Goal: Task Accomplishment & Management: Use online tool/utility

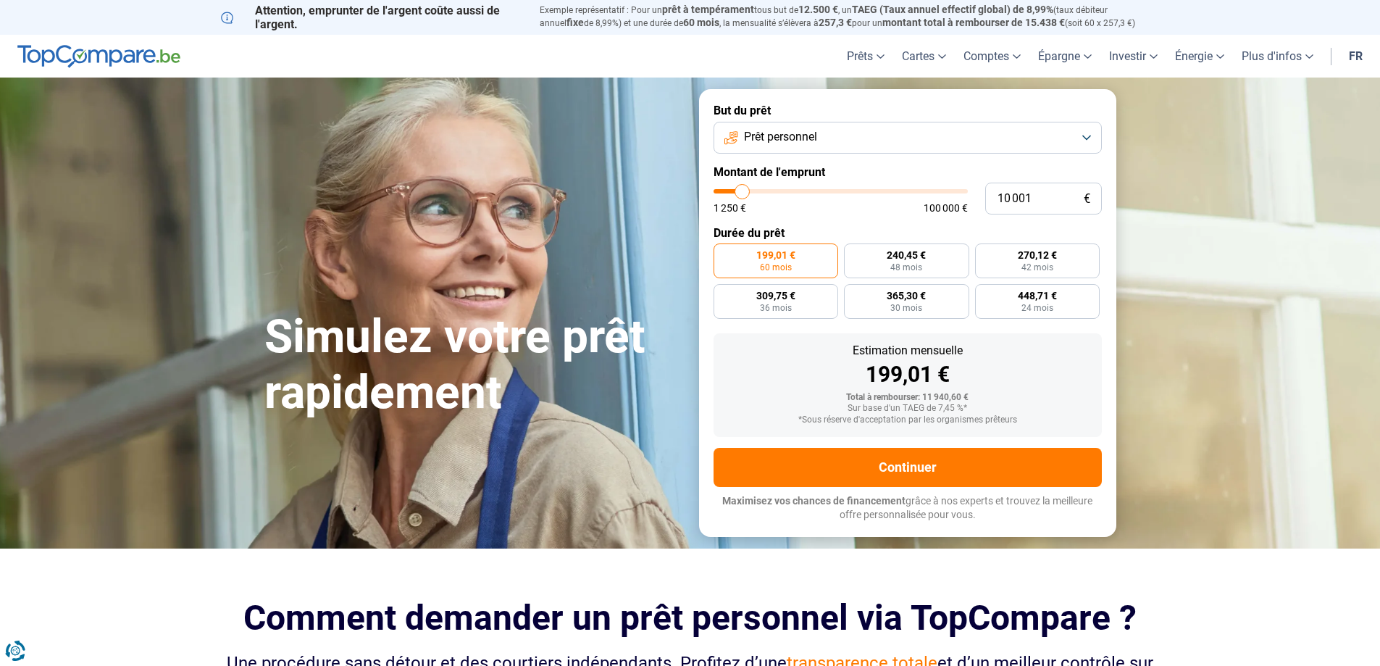
click at [1088, 135] on button "Prêt personnel" at bounding box center [907, 138] width 388 height 32
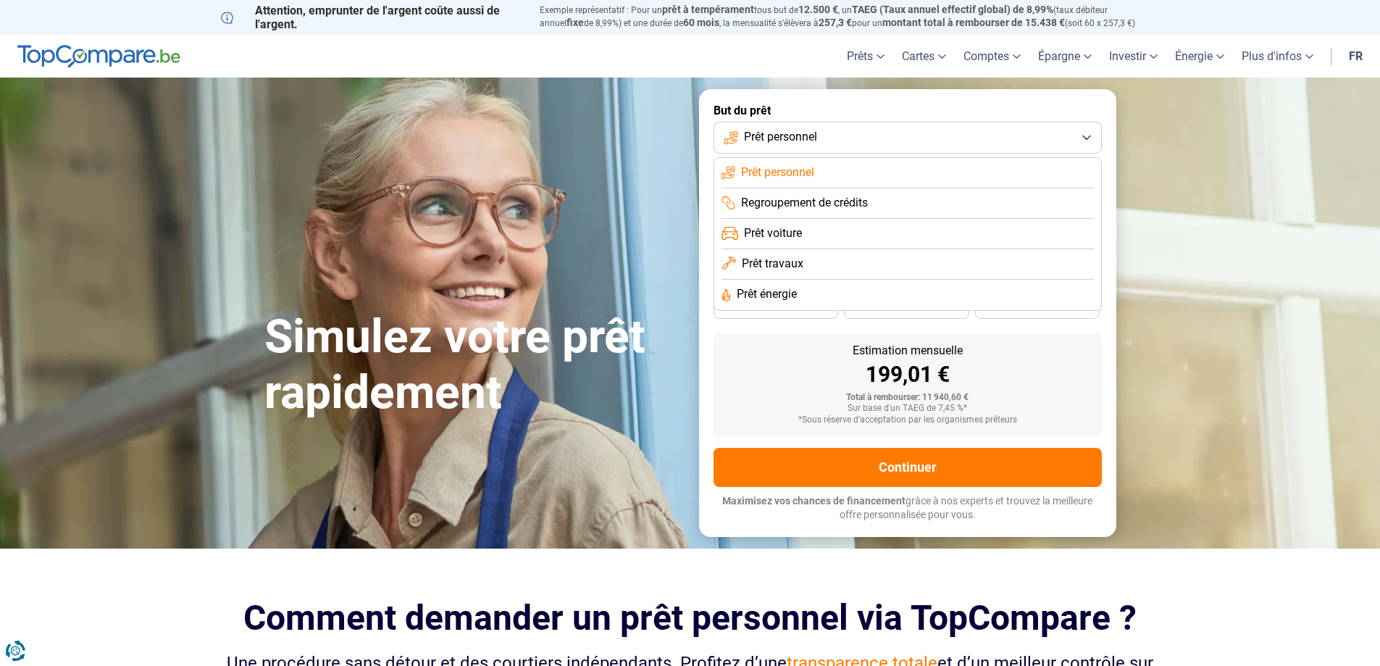
click at [792, 234] on span "Prêt voiture" at bounding box center [773, 233] width 58 height 16
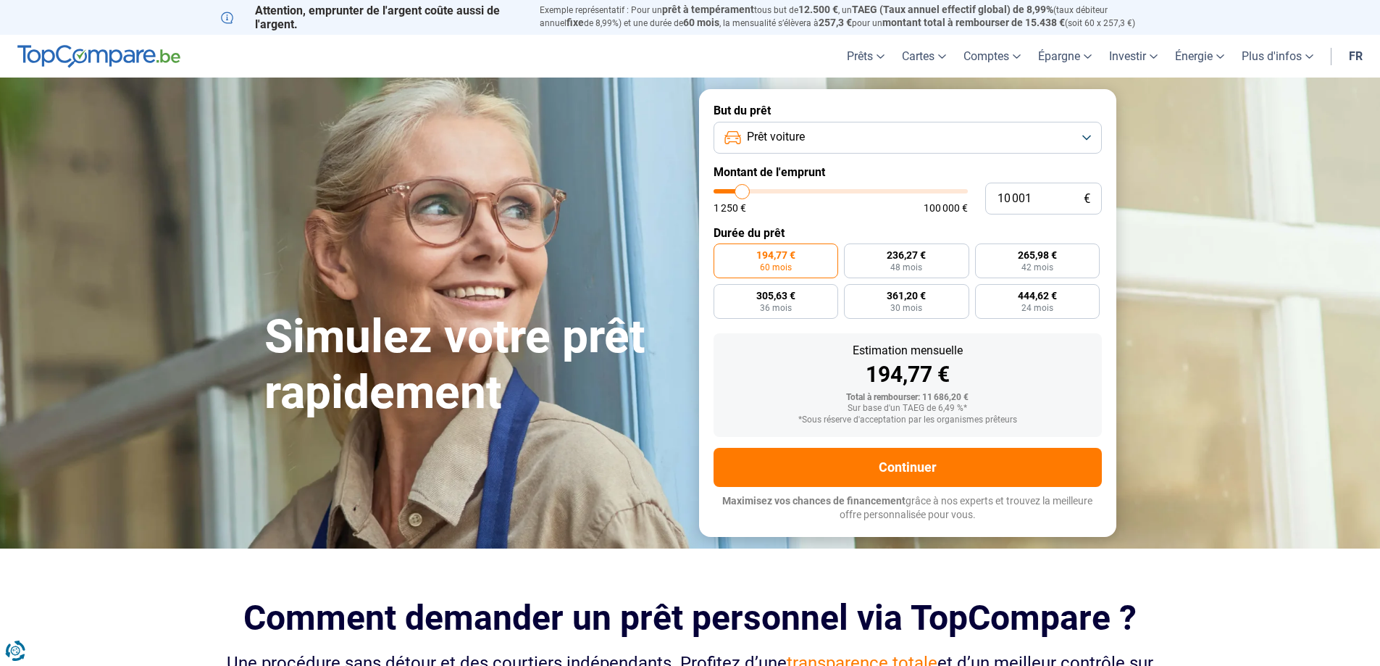
type input "11 750"
type input "11750"
type input "13 250"
type input "13250"
type input "14 250"
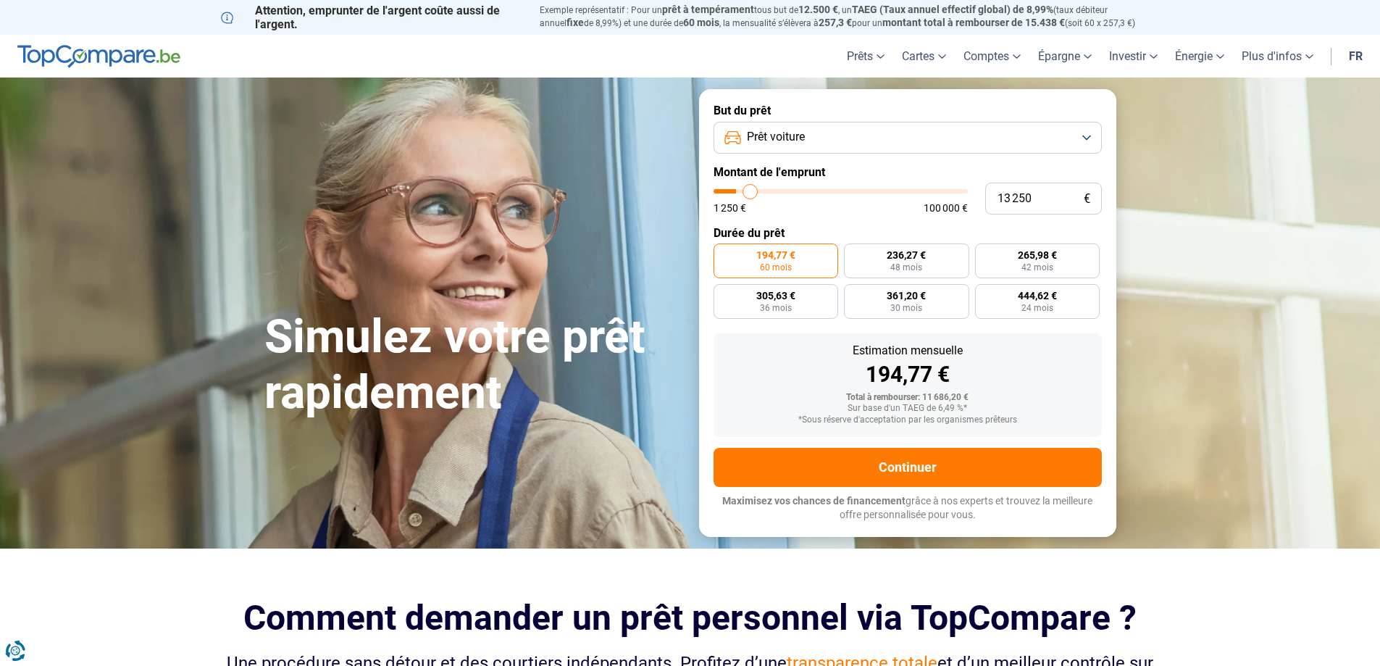
type input "14250"
type input "14 500"
type input "14500"
type input "14 750"
type input "14750"
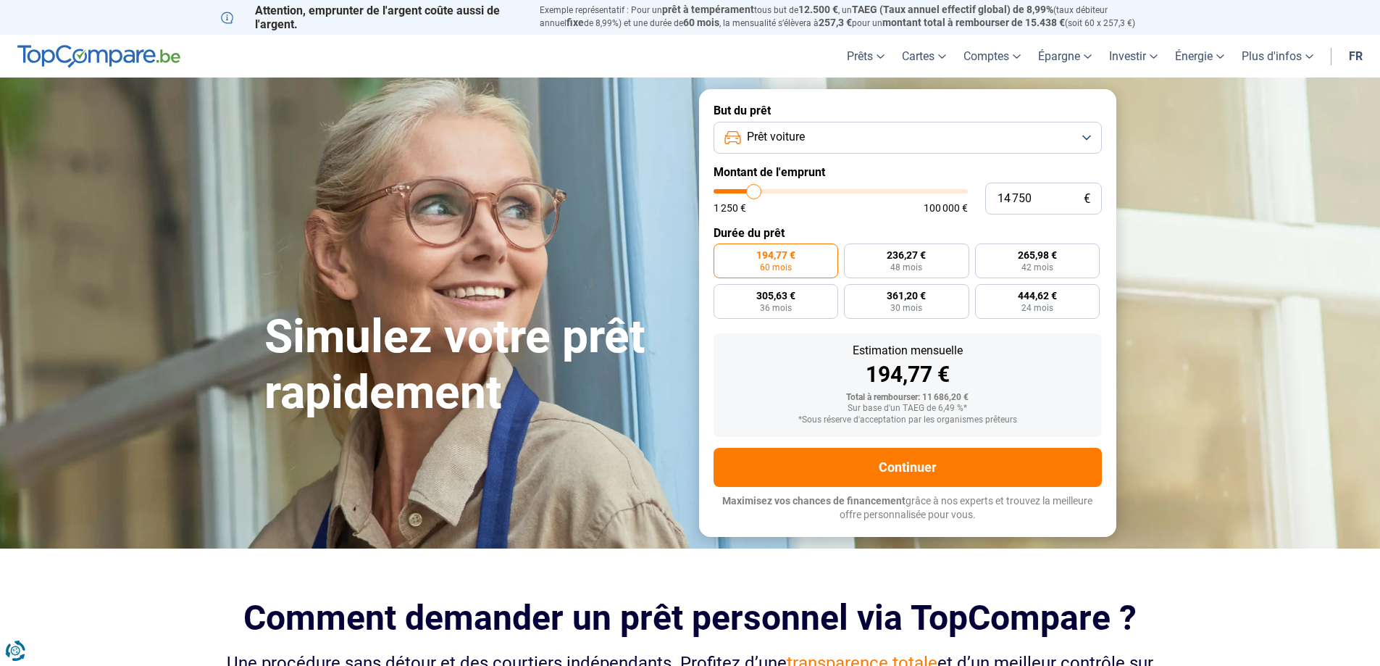
type input "15 750"
type input "15750"
type input "16 250"
type input "16250"
type input "17 000"
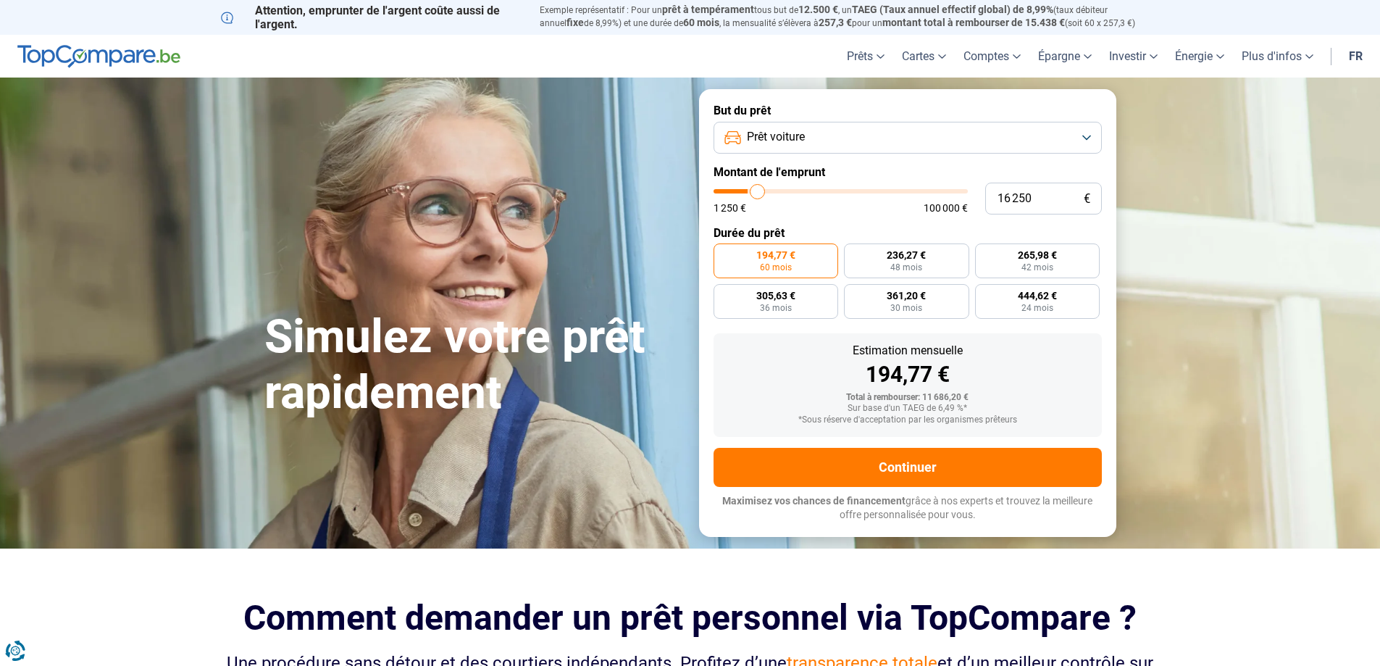
type input "17000"
type input "17 250"
type input "17250"
type input "17 750"
type input "17750"
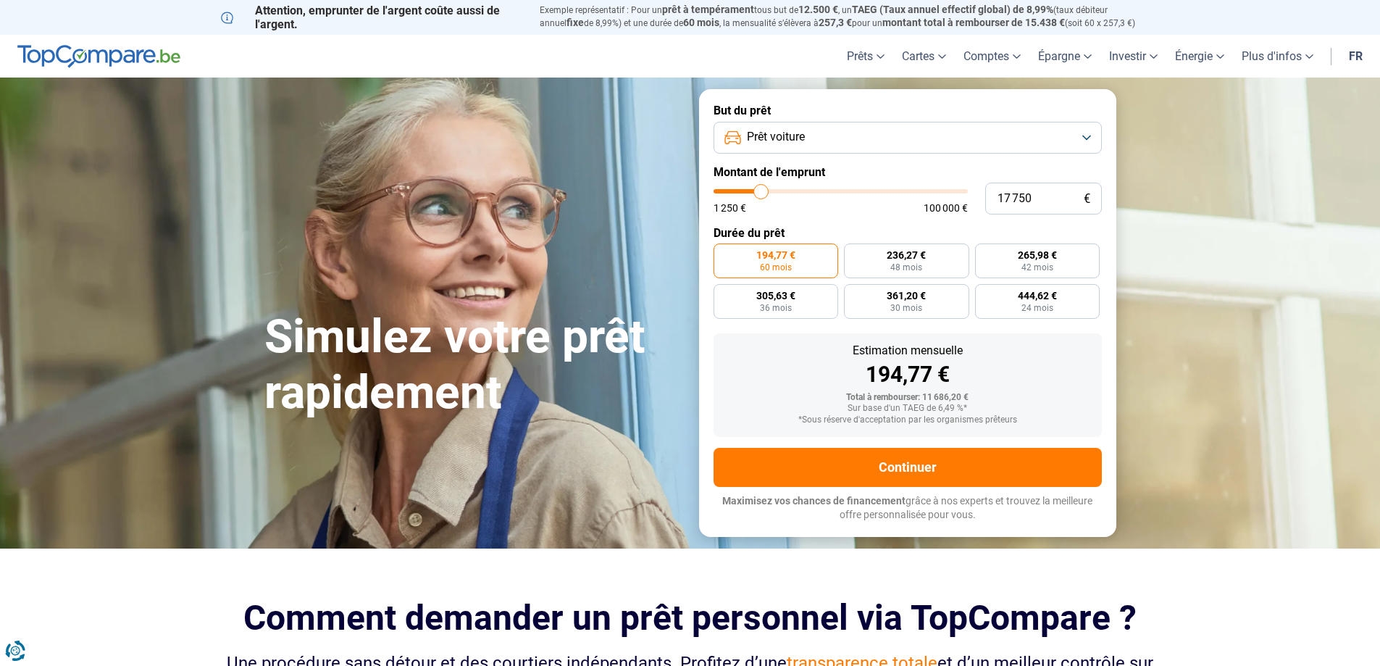
type input "18 000"
type input "18000"
type input "19 000"
type input "19000"
type input "19 750"
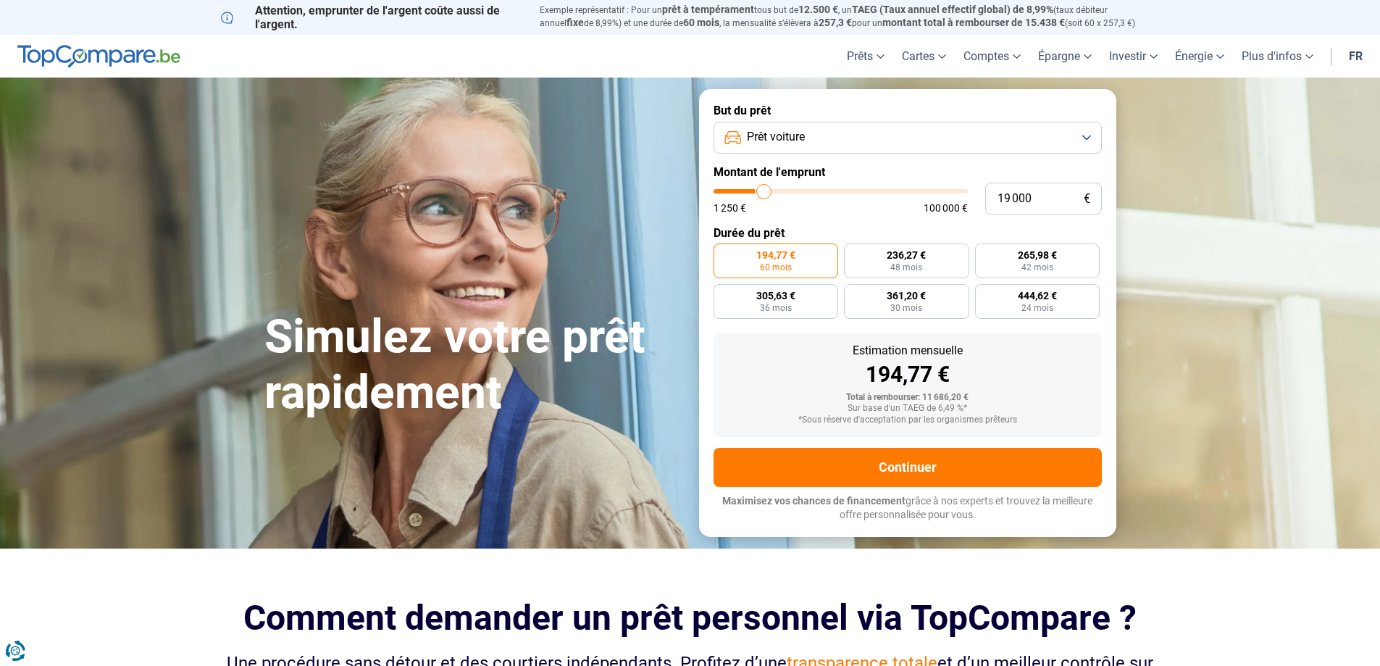
type input "19750"
type input "20 750"
type input "20750"
type input "21 500"
type input "21500"
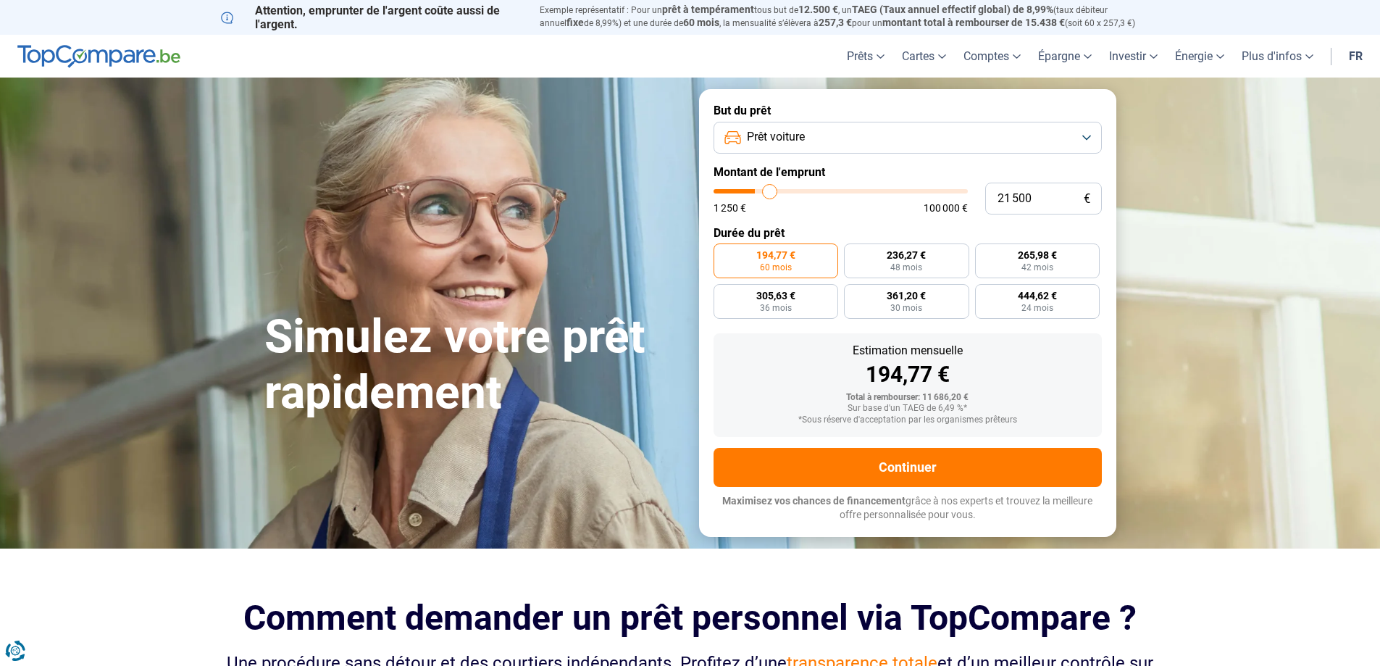
type input "22 250"
type input "22250"
type input "22 750"
type input "22750"
type input "23 000"
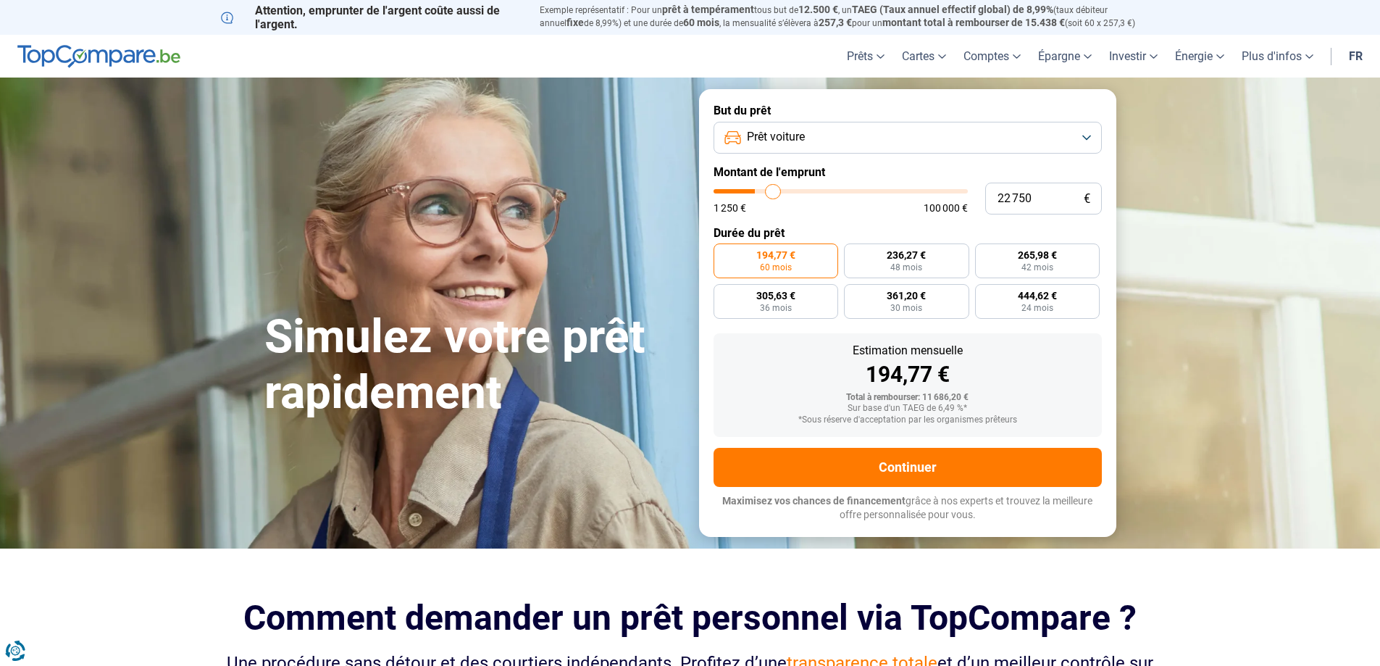
type input "23000"
type input "23 250"
type input "23250"
type input "22 000"
type input "22000"
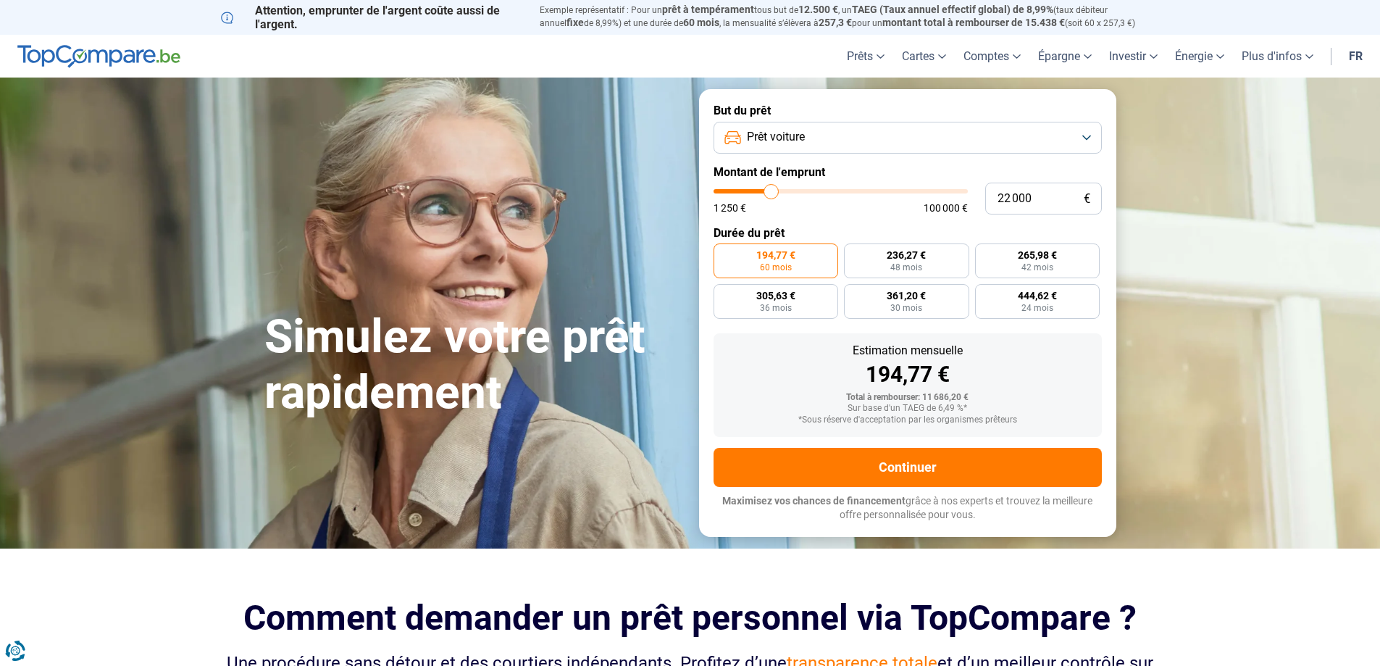
type input "21 750"
type input "21750"
type input "21 500"
type input "21500"
type input "20 750"
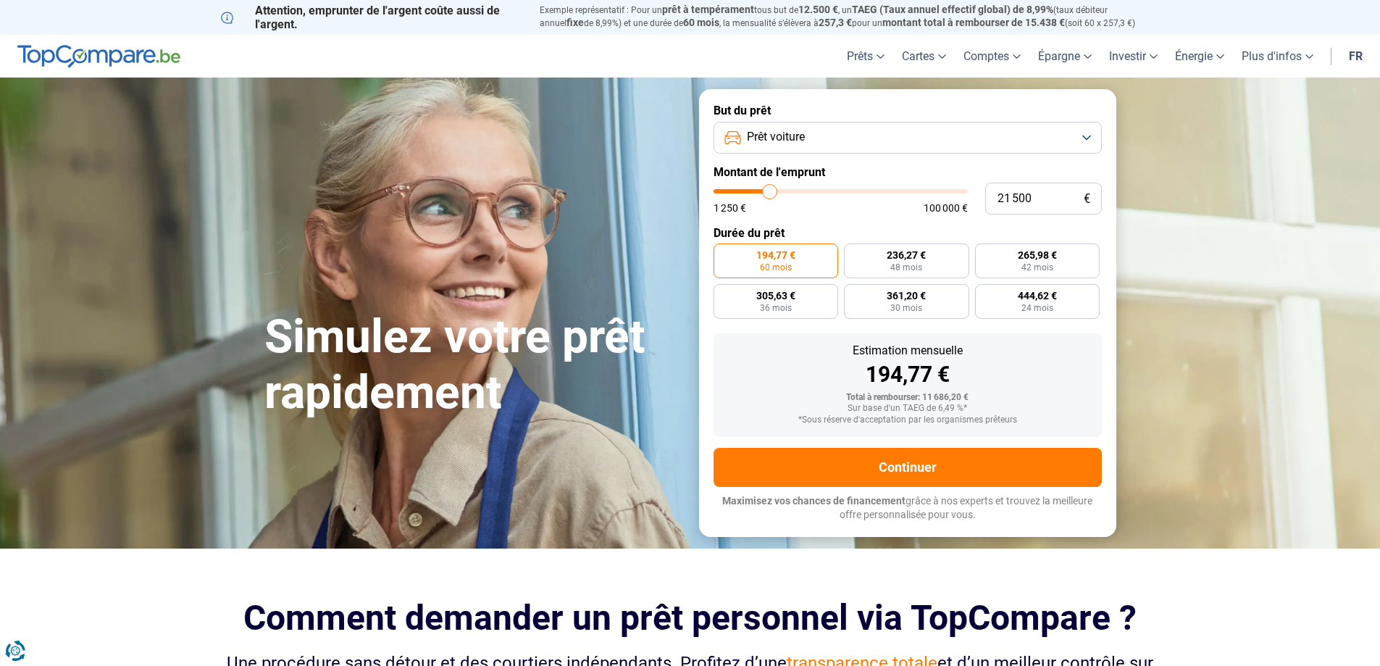
type input "20750"
type input "20 500"
type input "20500"
type input "20 000"
type input "20000"
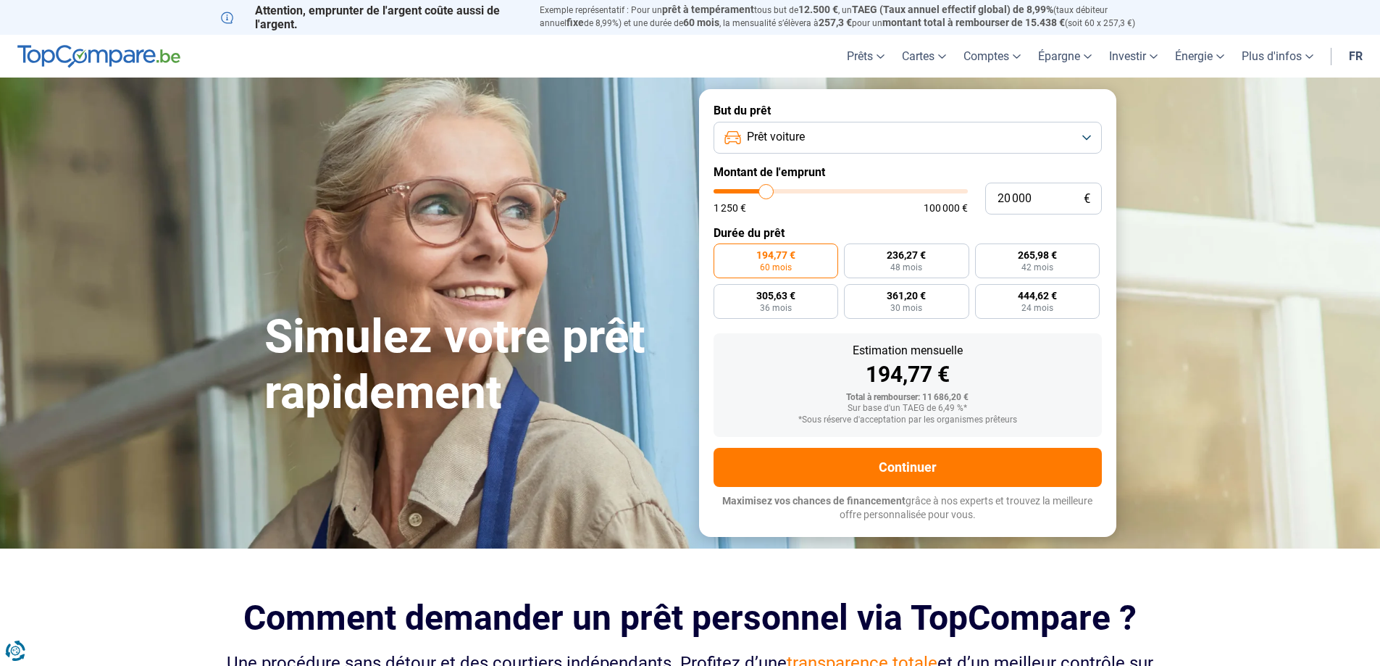
type input "19 750"
type input "19750"
type input "19 250"
type input "19250"
type input "19 000"
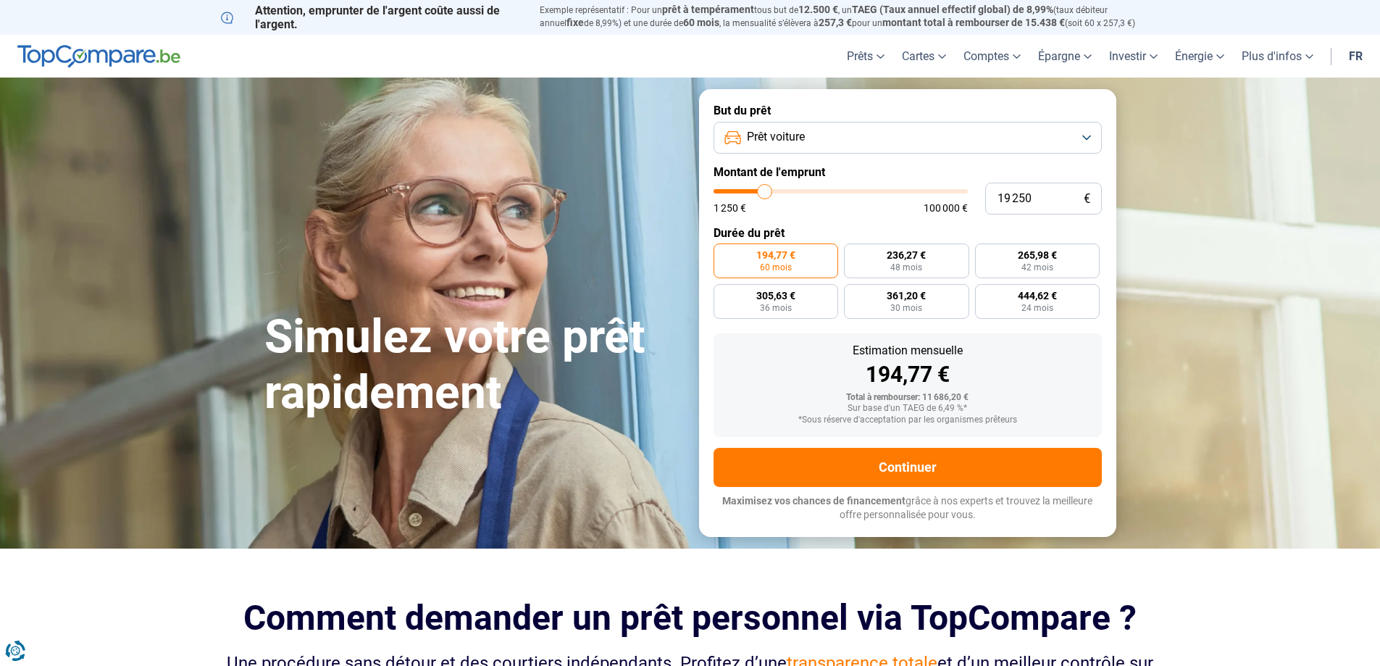
type input "19000"
type input "18 750"
type input "18750"
type input "18 500"
type input "18500"
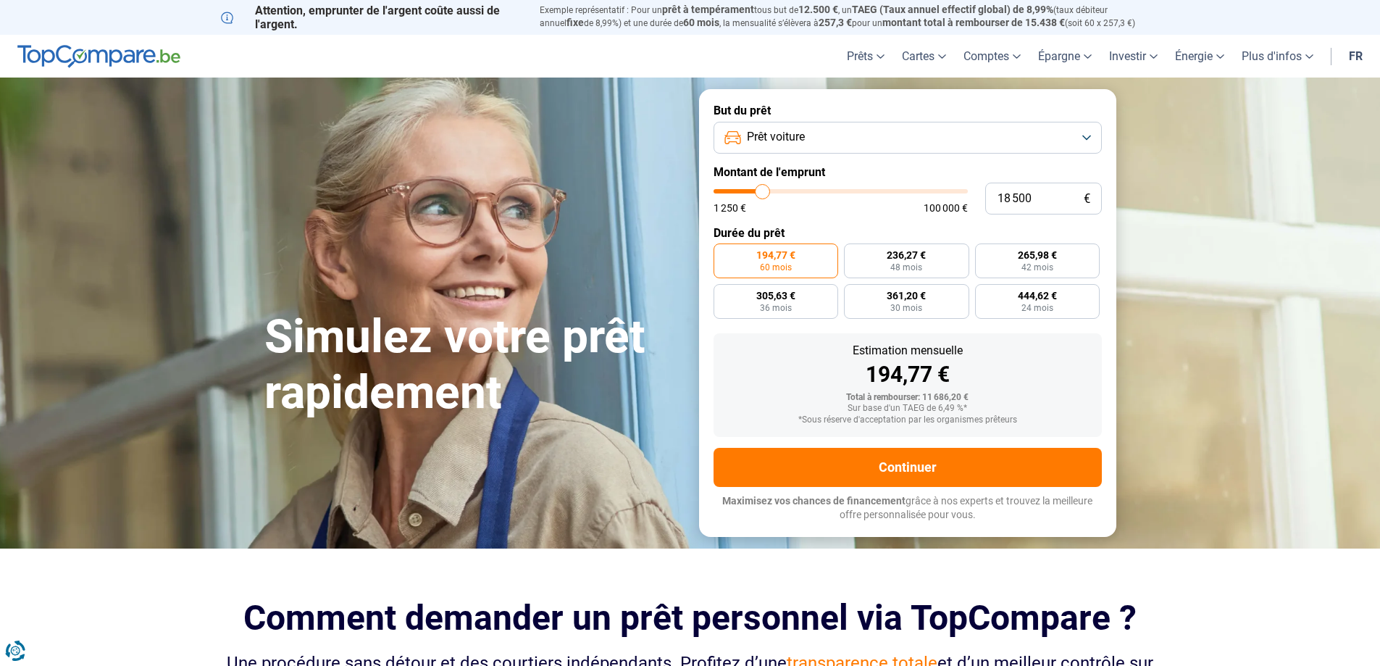
type input "18 000"
type input "18000"
type input "17 750"
type input "17750"
type input "17 500"
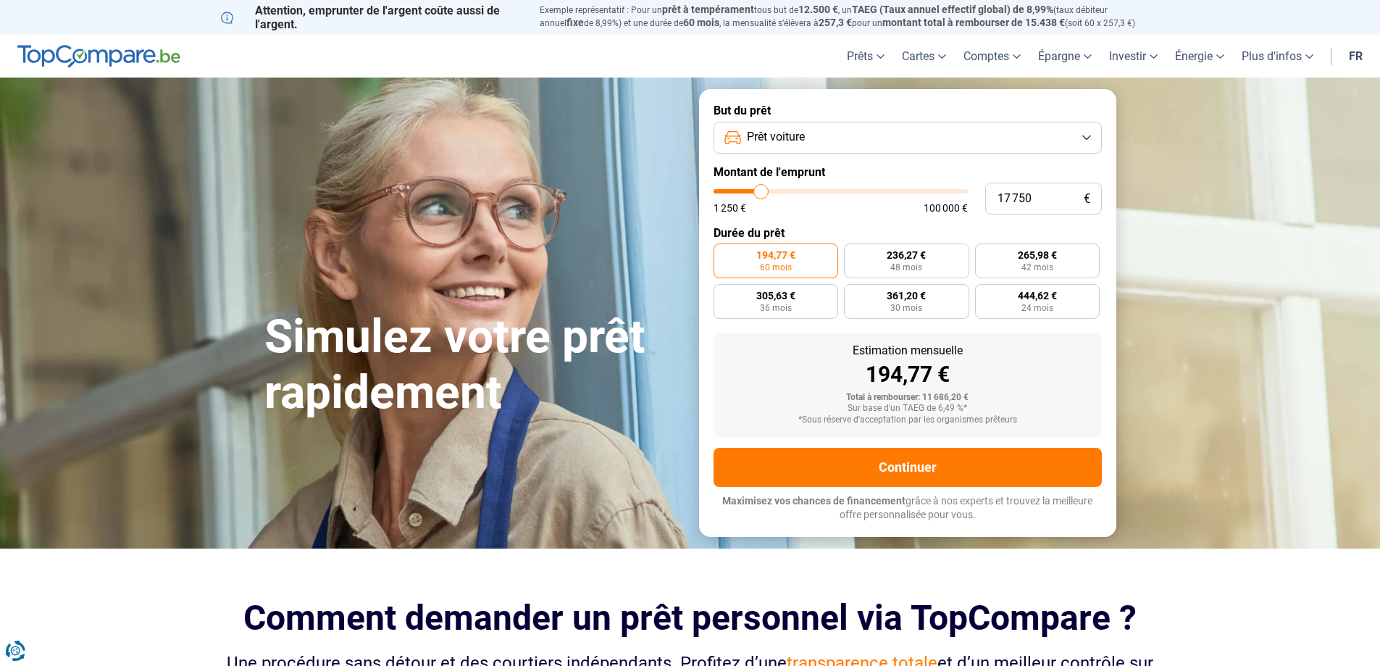
type input "17500"
type input "17 250"
type input "17250"
type input "16 500"
type input "16500"
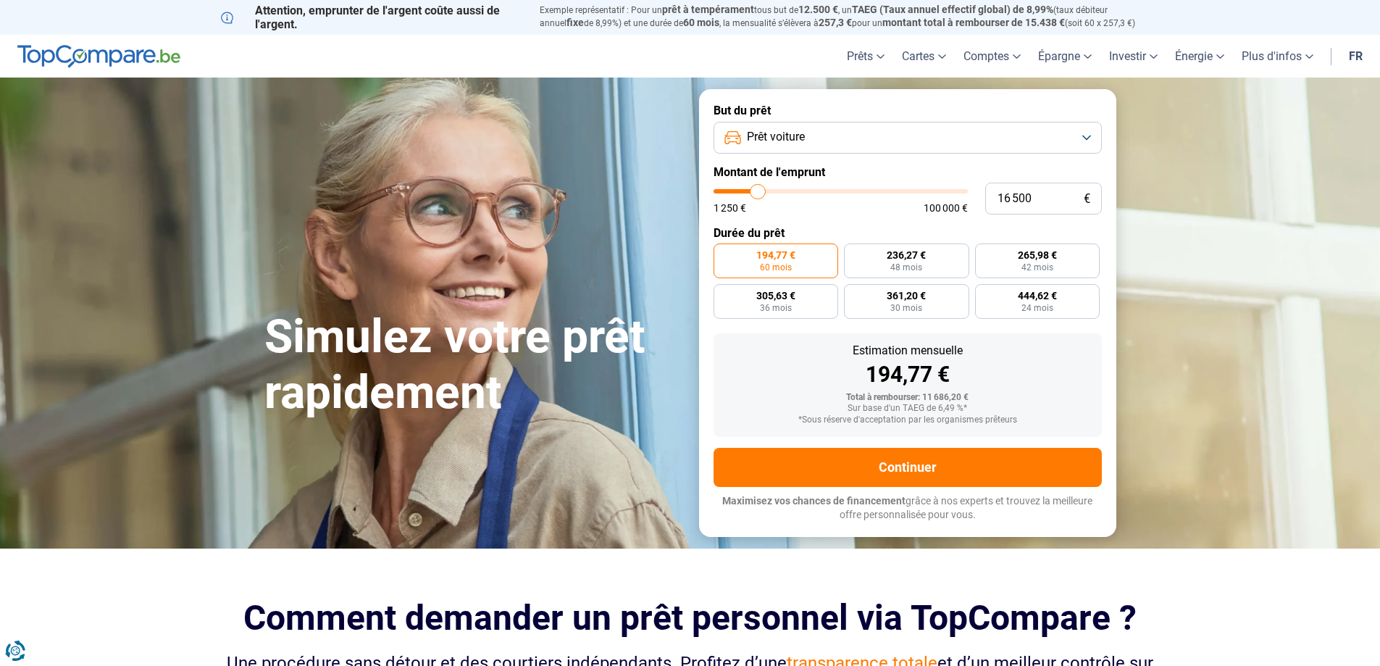
type input "16 250"
type input "16250"
type input "16 000"
type input "16000"
type input "15 500"
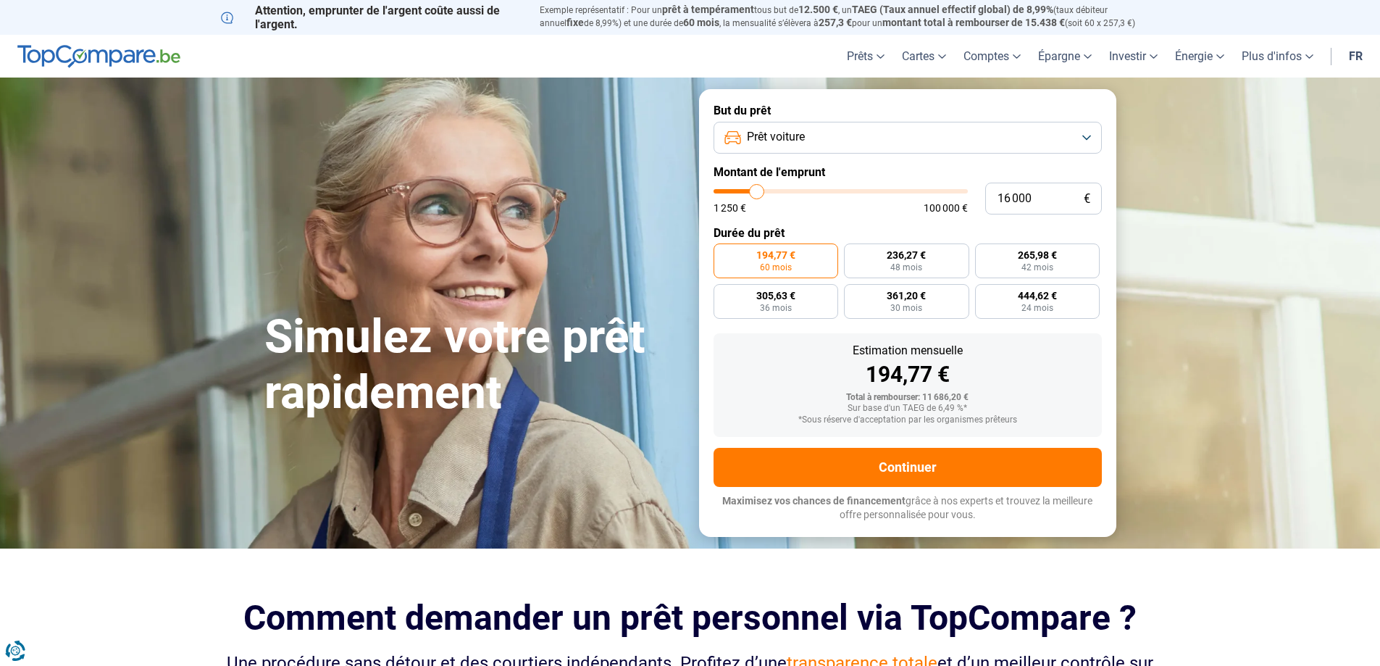
type input "15500"
type input "15 000"
type input "15000"
type input "14 750"
type input "14750"
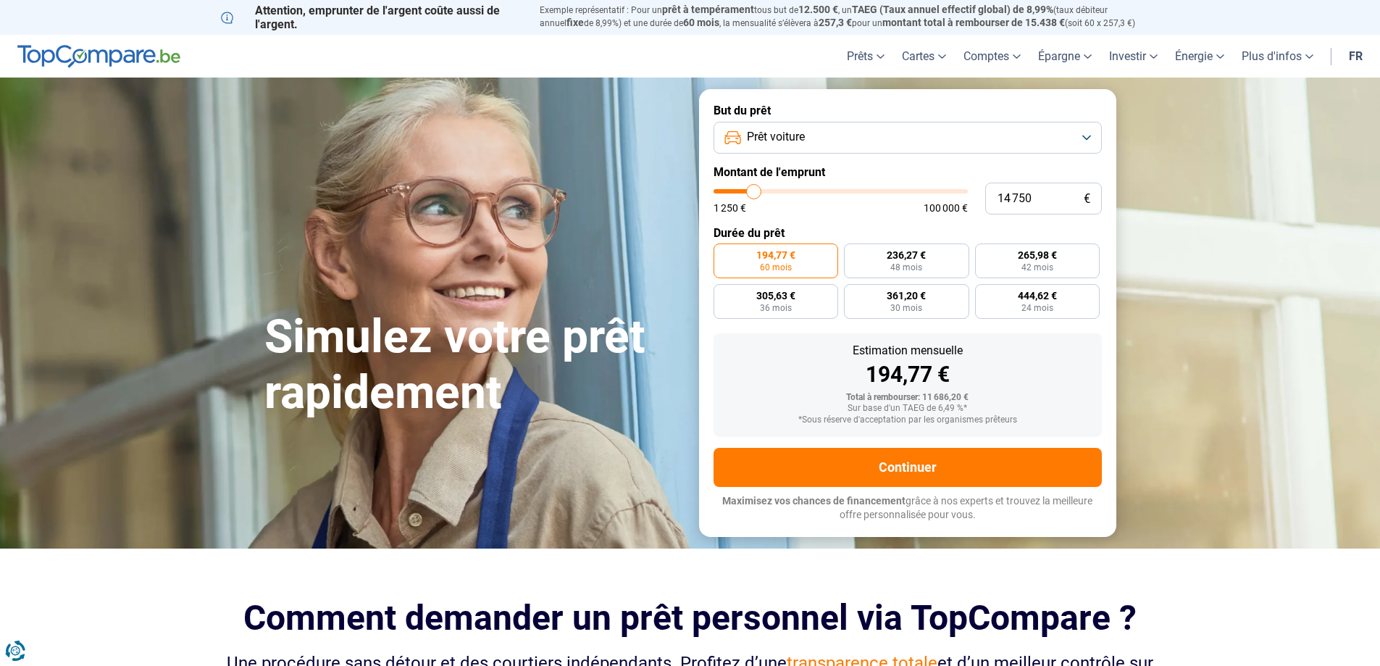
type input "14 500"
type input "14500"
type input "14 250"
type input "14250"
type input "14 000"
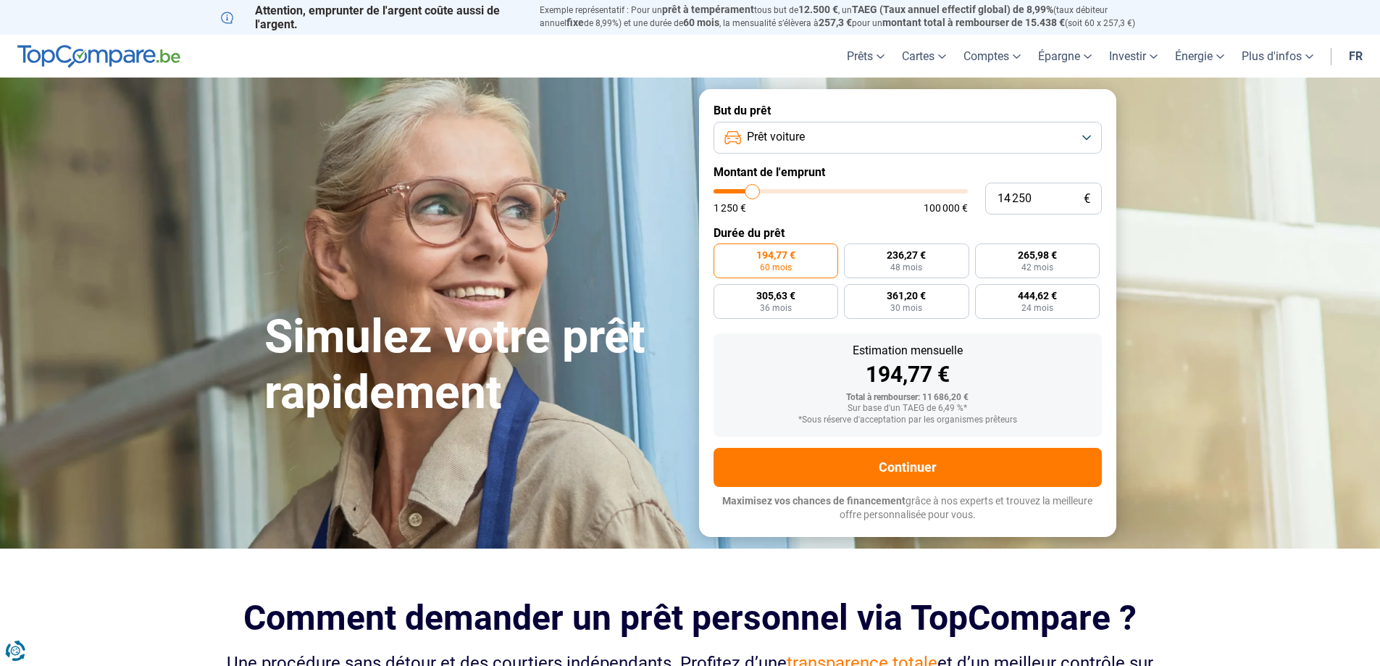
type input "14000"
type input "13 500"
type input "13500"
type input "13 250"
type input "13250"
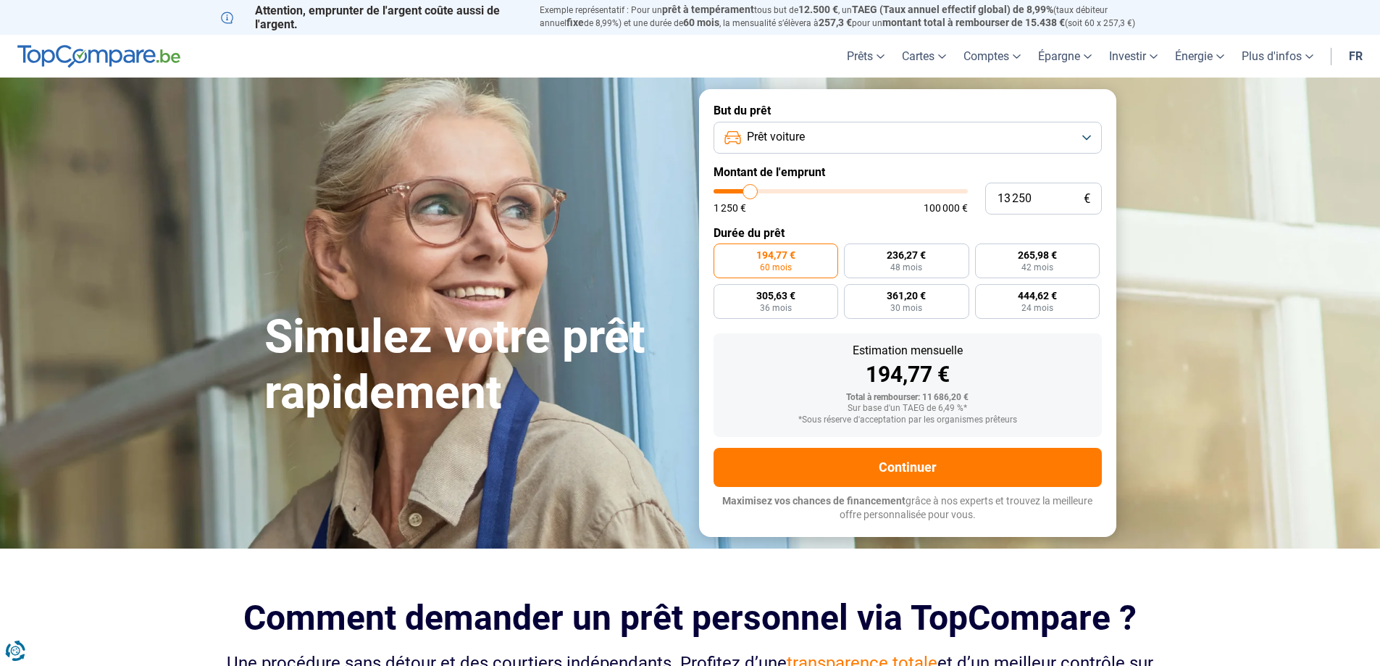
type input "13 000"
type input "13000"
type input "12 750"
type input "12750"
type input "12 500"
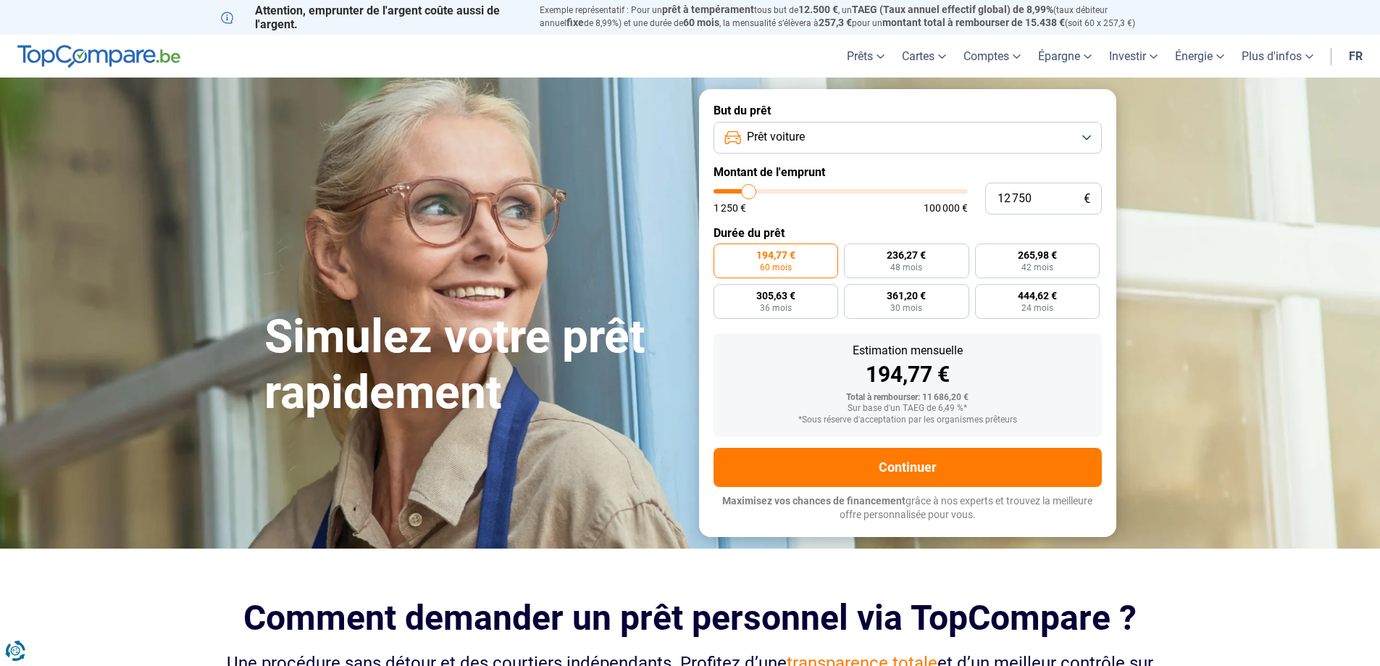
type input "12500"
type input "12 000"
type input "12000"
type input "11 750"
type input "11750"
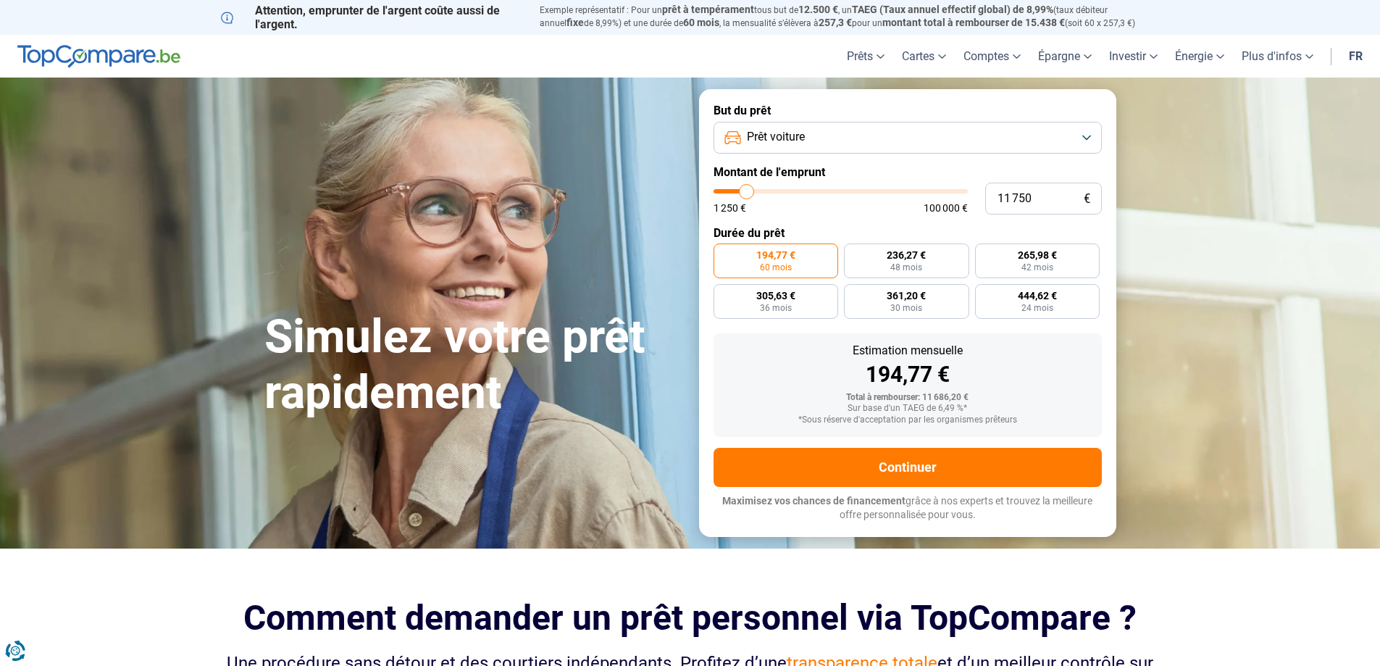
type input "11 500"
type input "11500"
type input "11 250"
type input "11250"
type input "11 000"
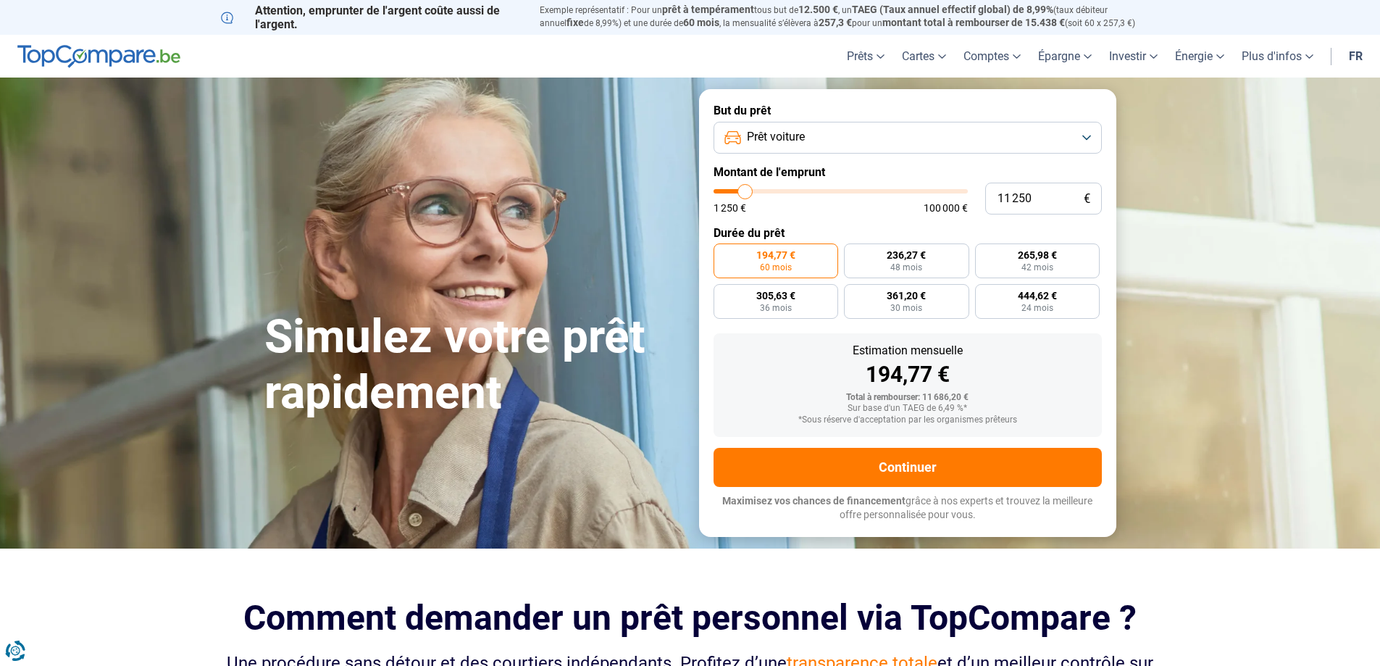
type input "11000"
type input "10 500"
type input "10500"
type input "10 250"
type input "10250"
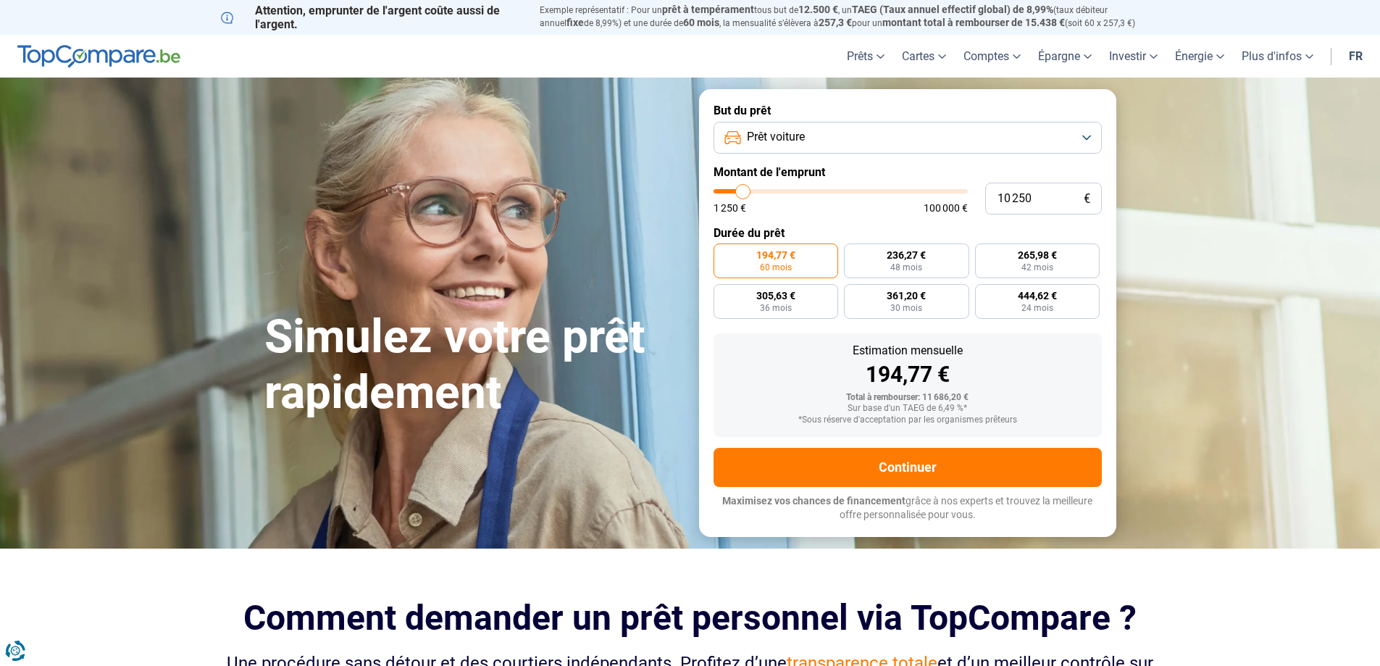
type input "10 000"
type input "10000"
type input "9 750"
type input "9750"
type input "9 500"
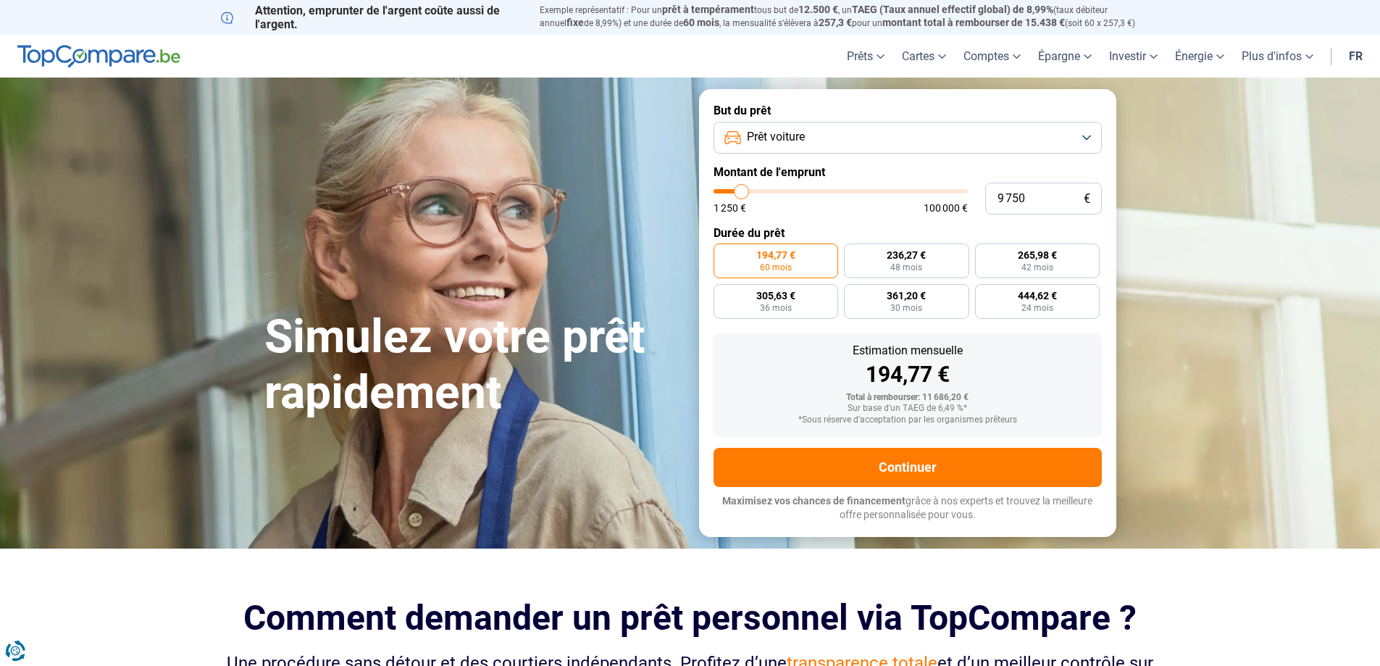
type input "9500"
type input "9 000"
type input "9000"
type input "8 750"
type input "8750"
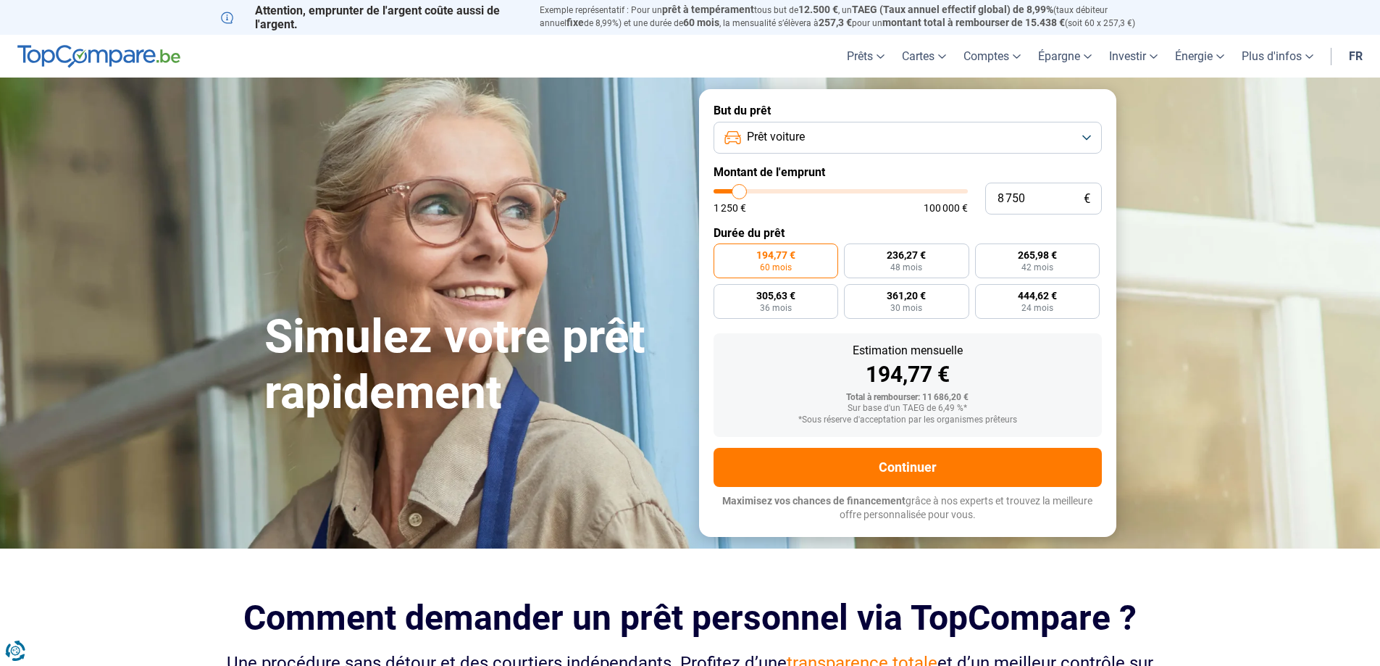
type input "8 500"
type input "8500"
type input "8 250"
type input "8250"
type input "8 000"
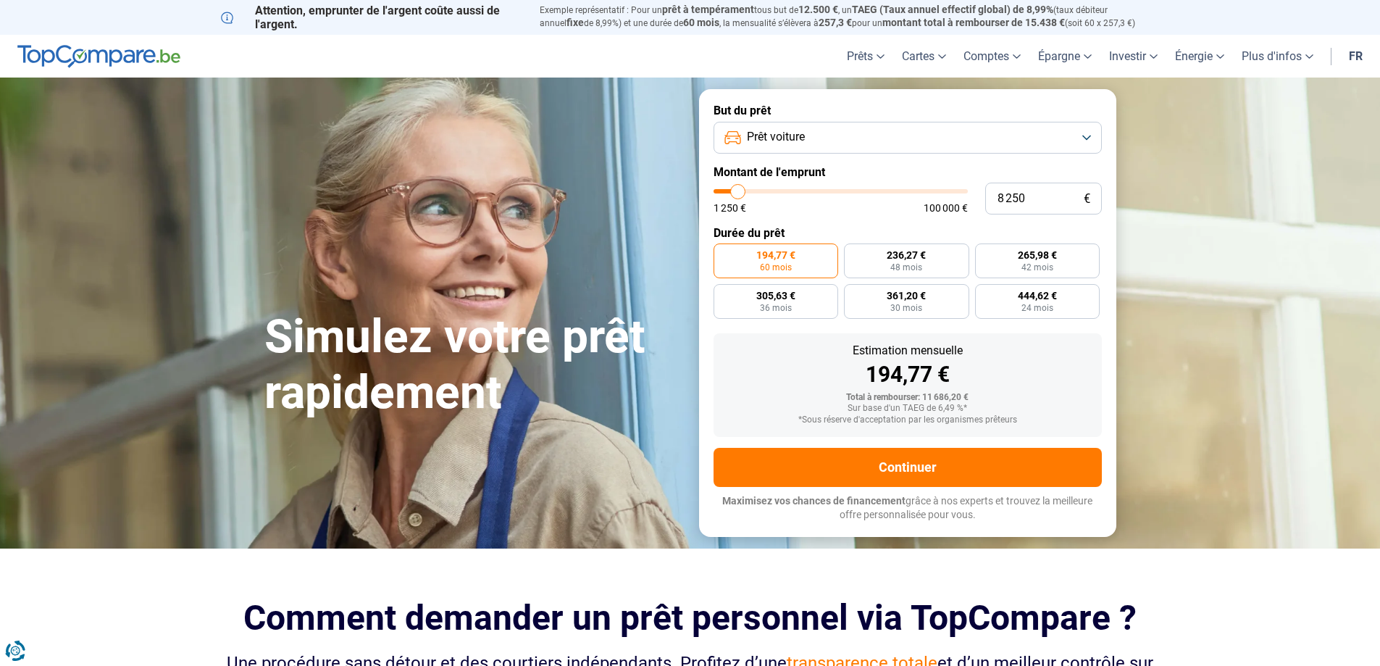
type input "8000"
type input "7 500"
type input "7500"
type input "7 250"
type input "7250"
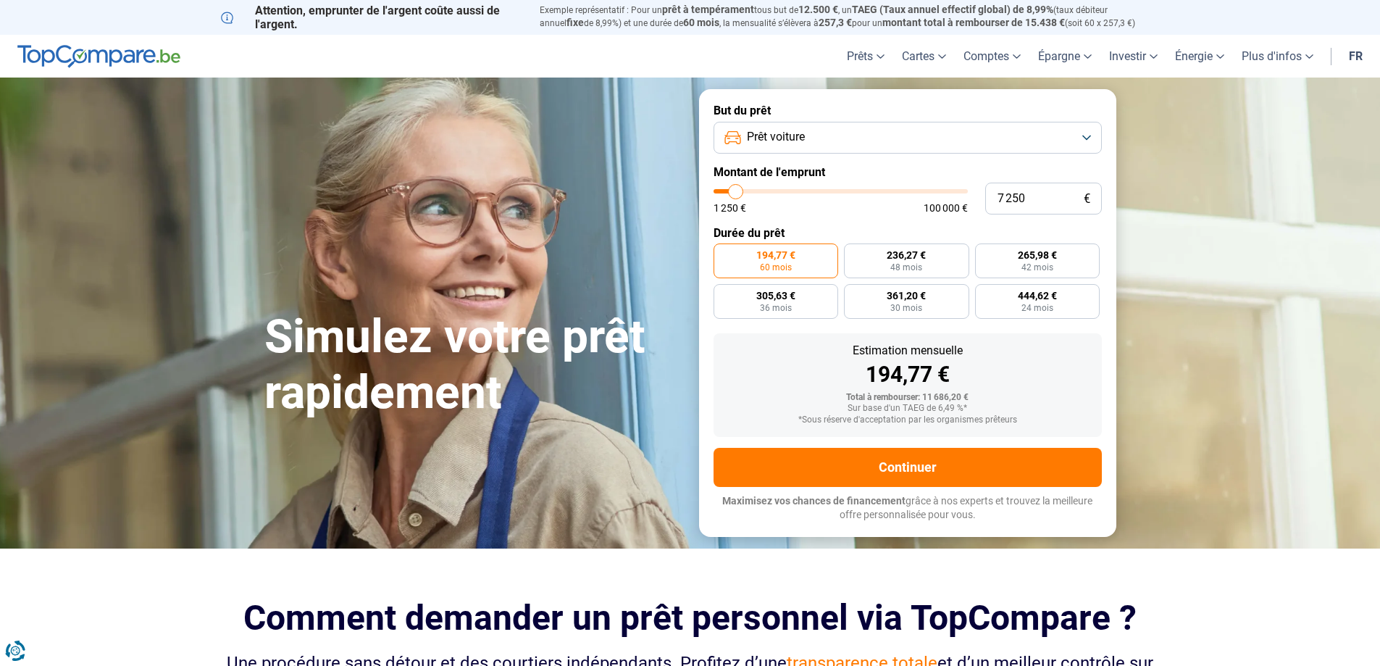
type input "7 000"
type input "7000"
type input "6 750"
type input "6750"
type input "6 500"
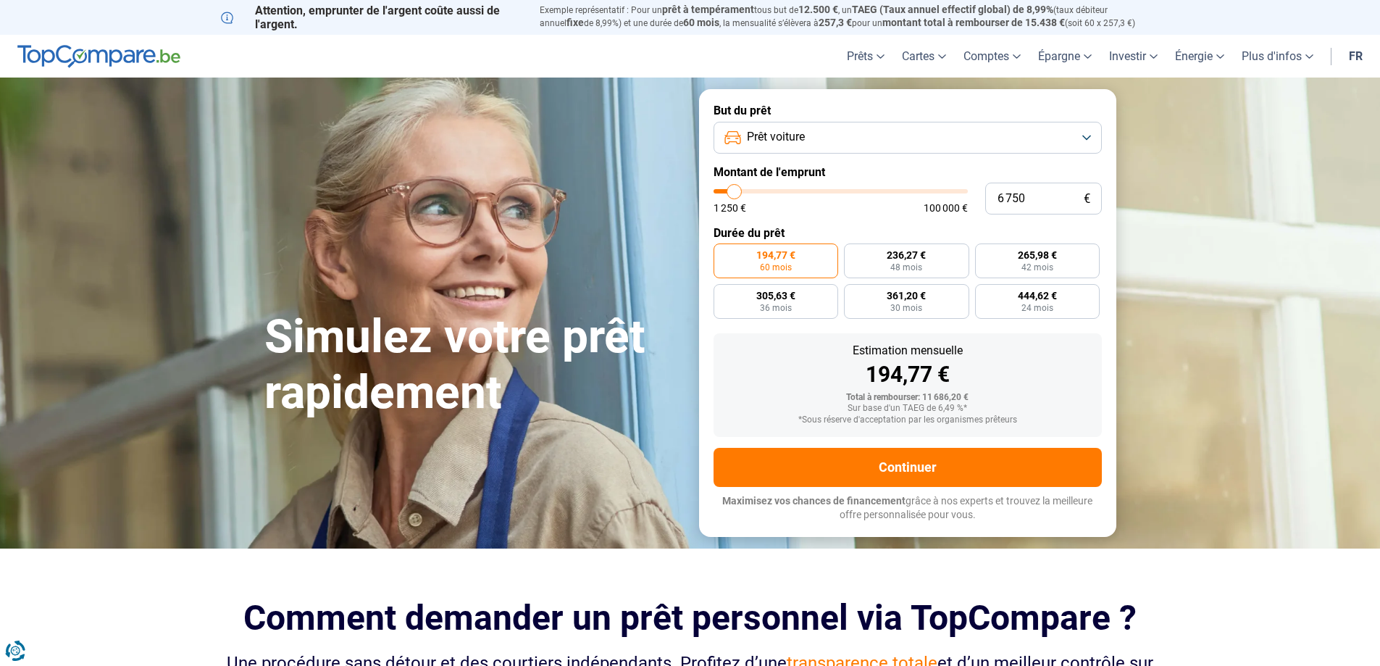
type input "6500"
type input "6 000"
type input "6000"
type input "5 750"
drag, startPoint x: 741, startPoint y: 193, endPoint x: 732, endPoint y: 192, distance: 8.7
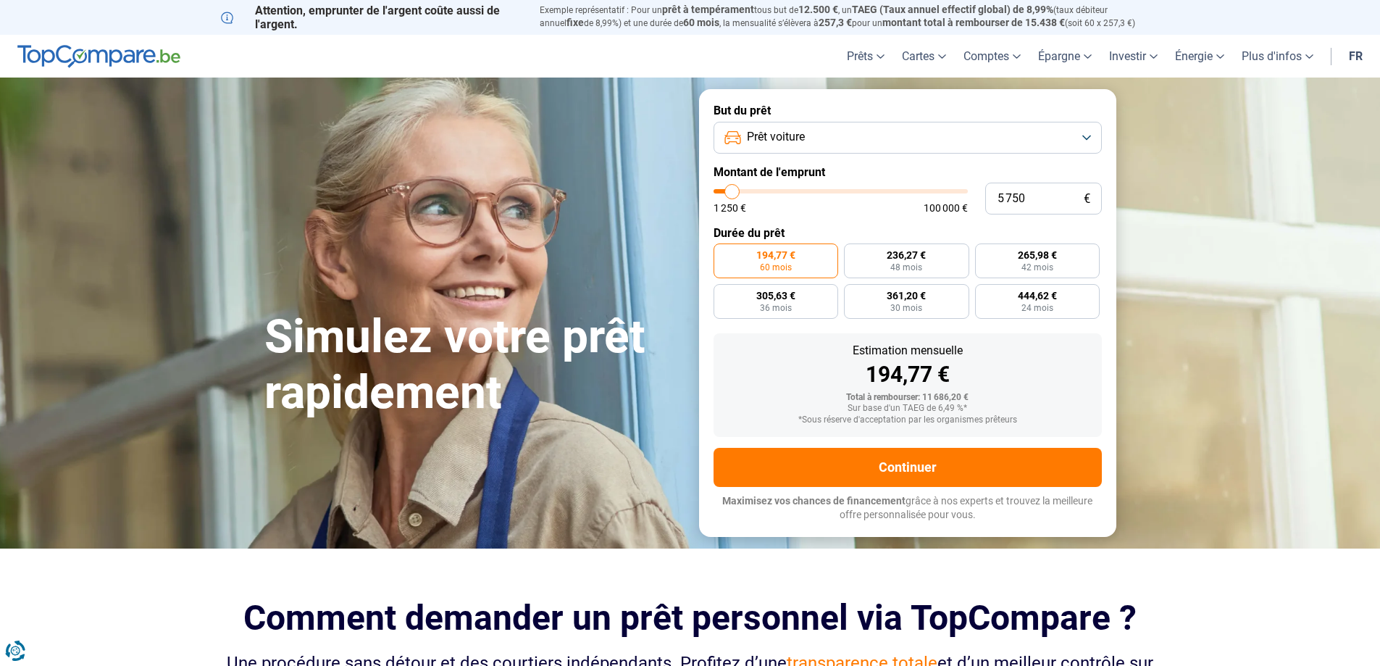
type input "5750"
click at [732, 192] on input "range" at bounding box center [840, 191] width 254 height 4
radio input "true"
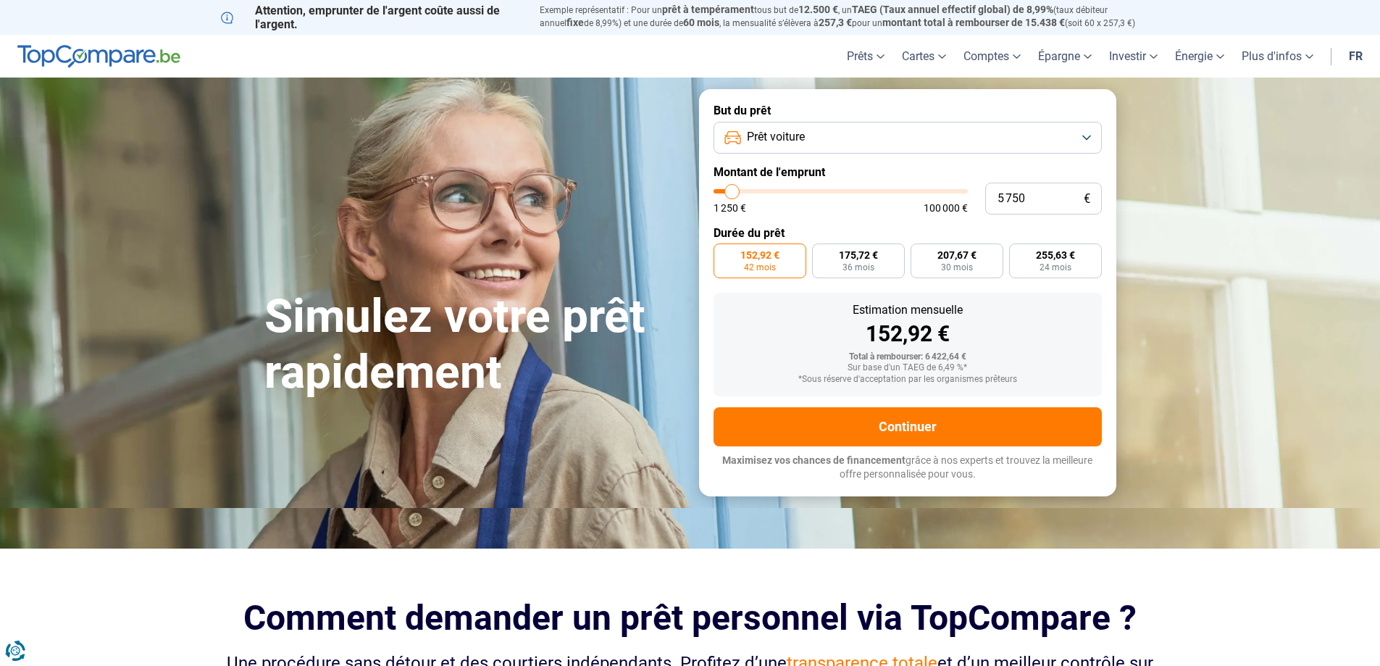
type input "7 000"
type input "7000"
type input "7 250"
type input "7250"
type input "7 500"
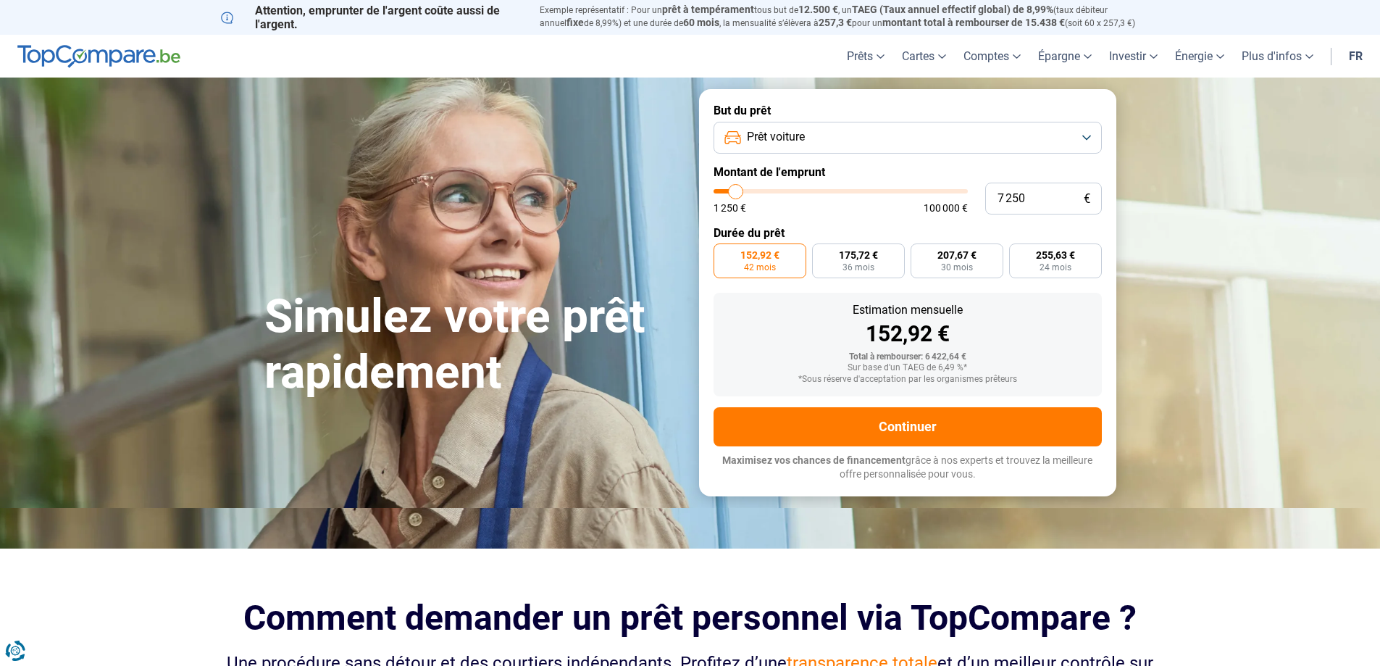
type input "7500"
type input "7 250"
type input "7250"
type input "7 000"
type input "7000"
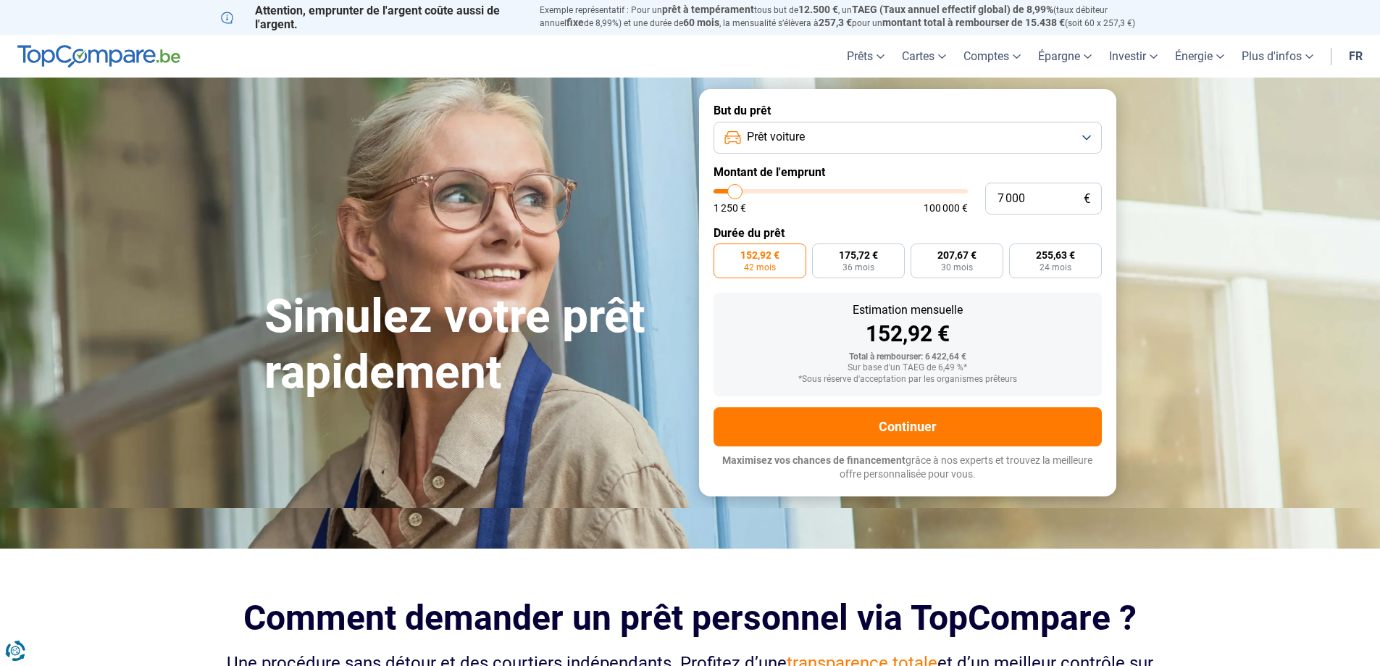
type input "6 750"
type input "6750"
type input "6 500"
type input "6500"
type input "6 000"
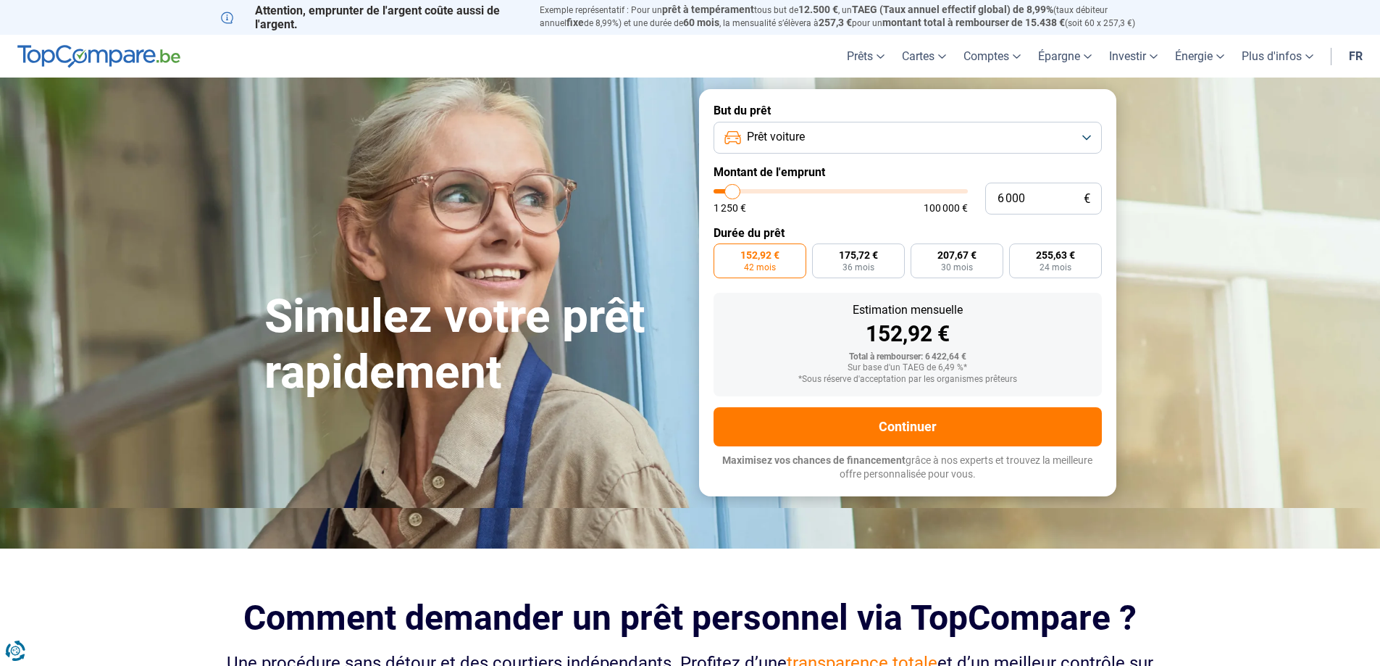
type input "6000"
click at [733, 193] on input "range" at bounding box center [840, 191] width 254 height 4
click at [1085, 133] on button "Prêt voiture" at bounding box center [907, 138] width 388 height 32
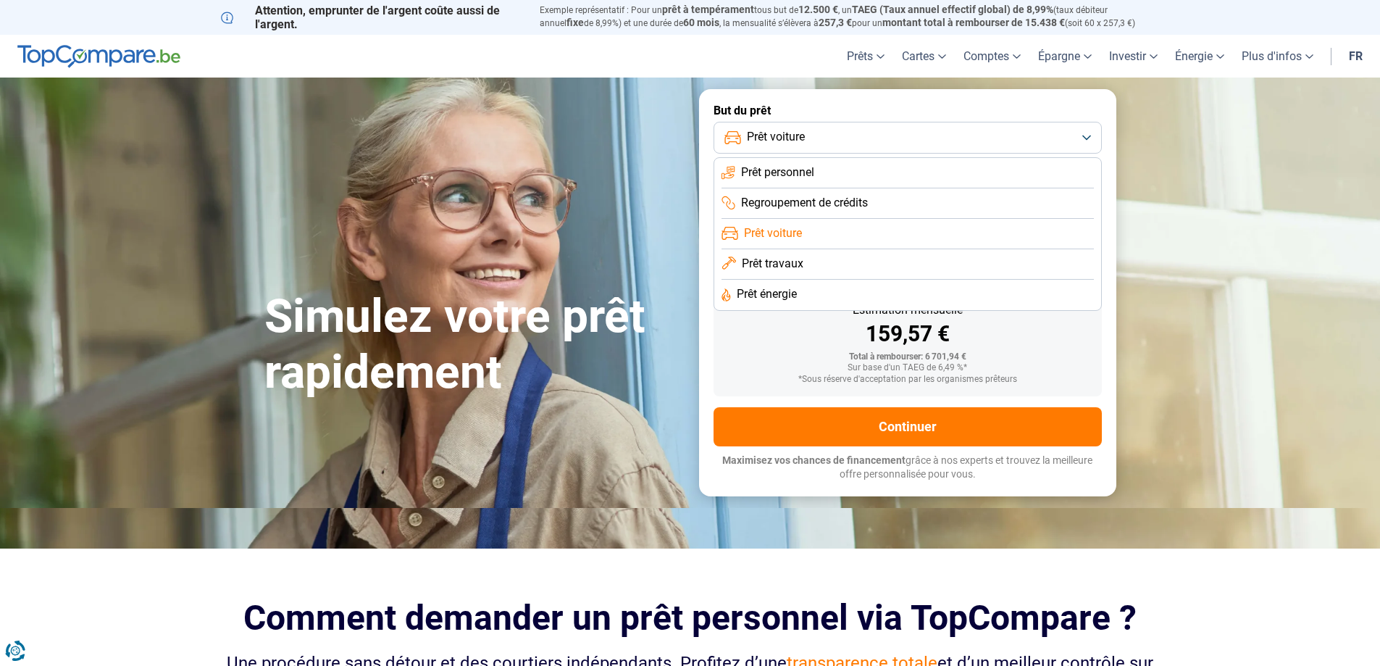
click at [865, 172] on li "Prêt personnel" at bounding box center [907, 173] width 372 height 30
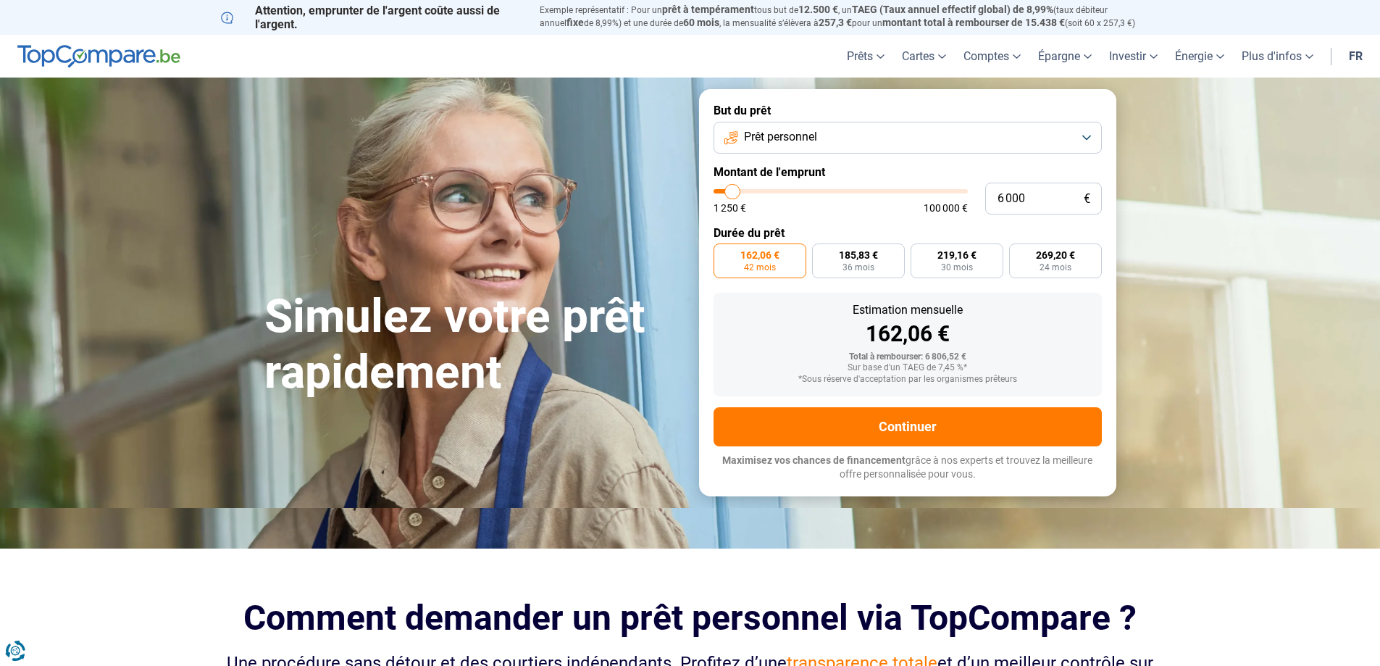
click at [1086, 136] on button "Prêt personnel" at bounding box center [907, 138] width 388 height 32
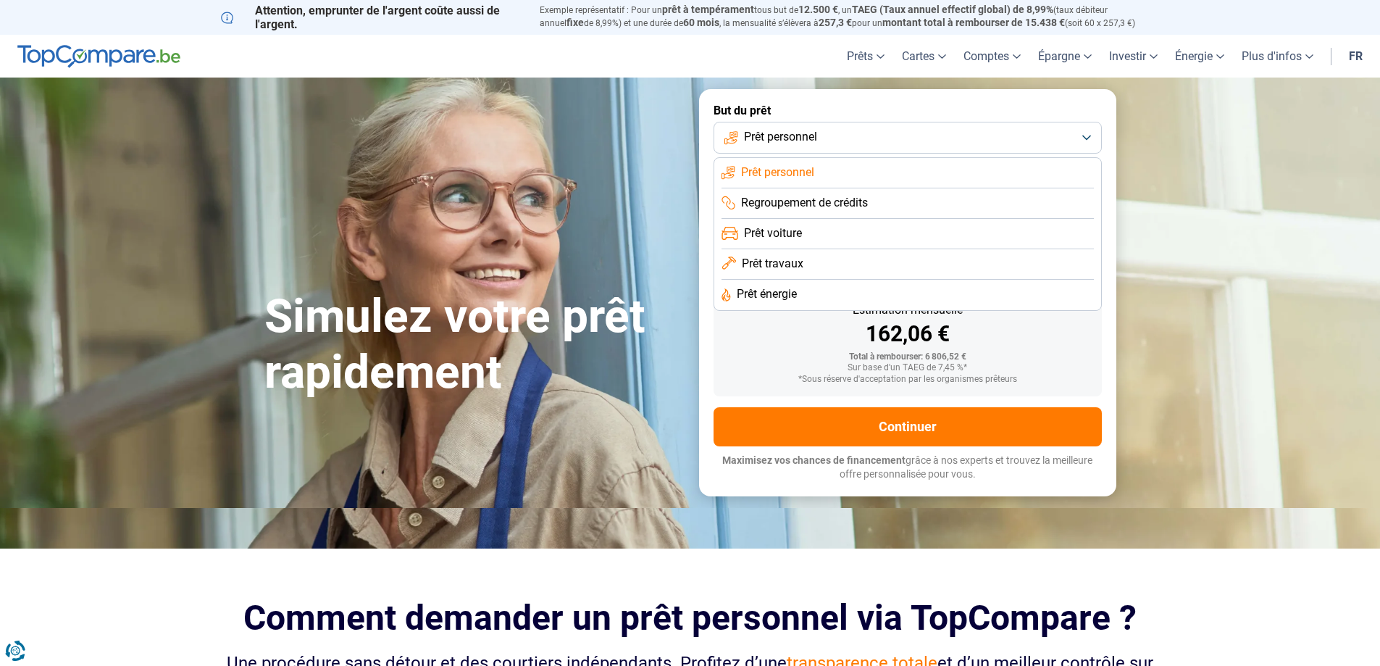
click at [815, 197] on span "Regroupement de crédits" at bounding box center [804, 203] width 127 height 16
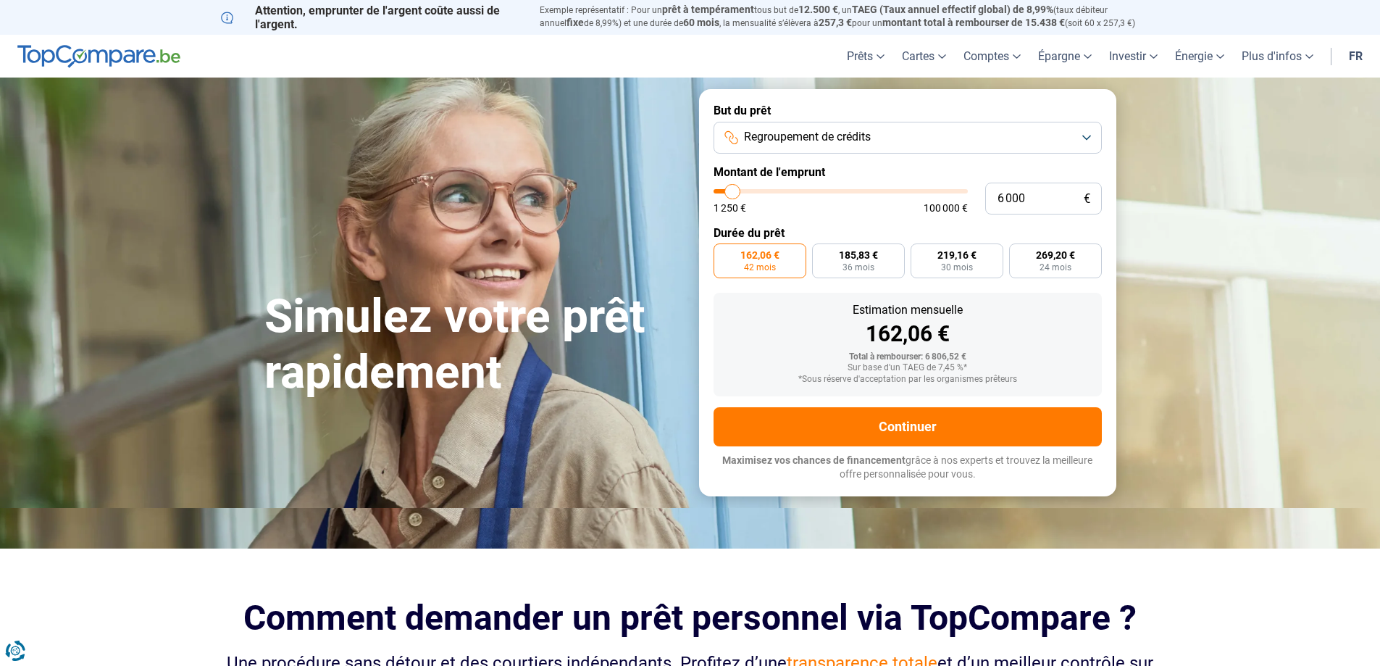
click at [1086, 133] on button "Regroupement de crédits" at bounding box center [907, 138] width 388 height 32
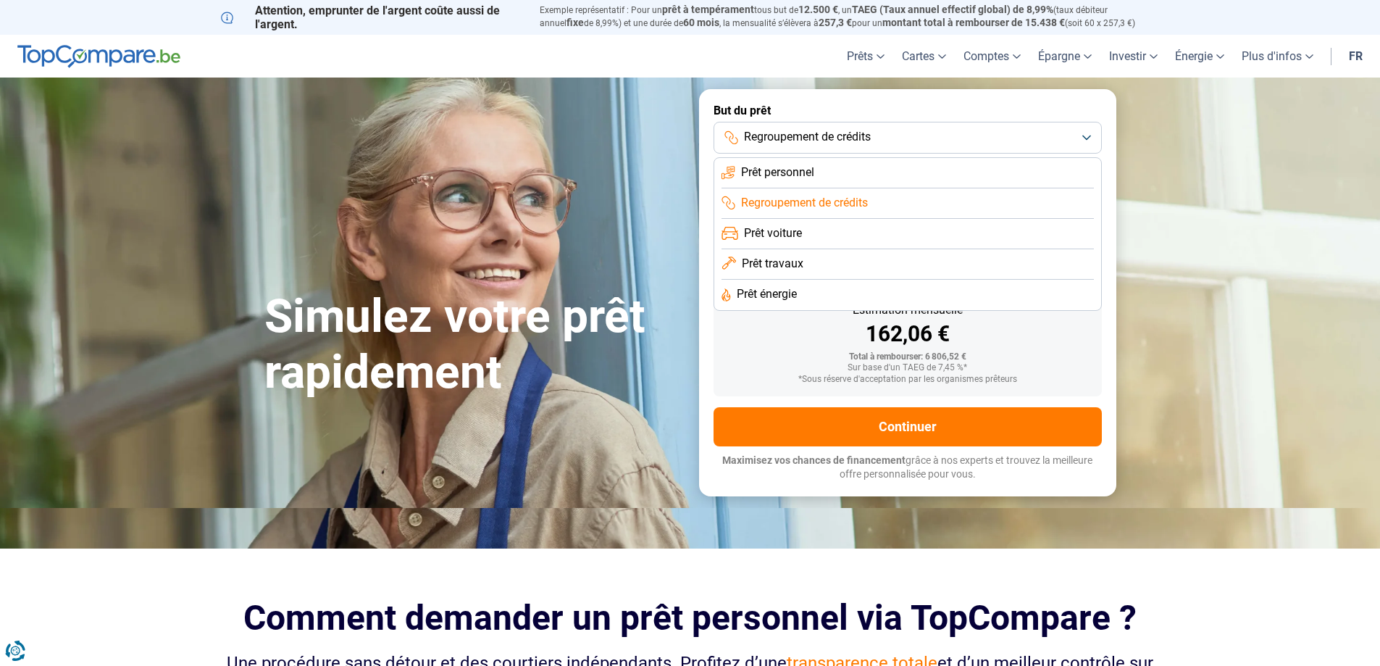
click at [810, 235] on li "Prêt voiture" at bounding box center [907, 234] width 372 height 30
